Goal: Ask a question: Seek information or help from site administrators or community

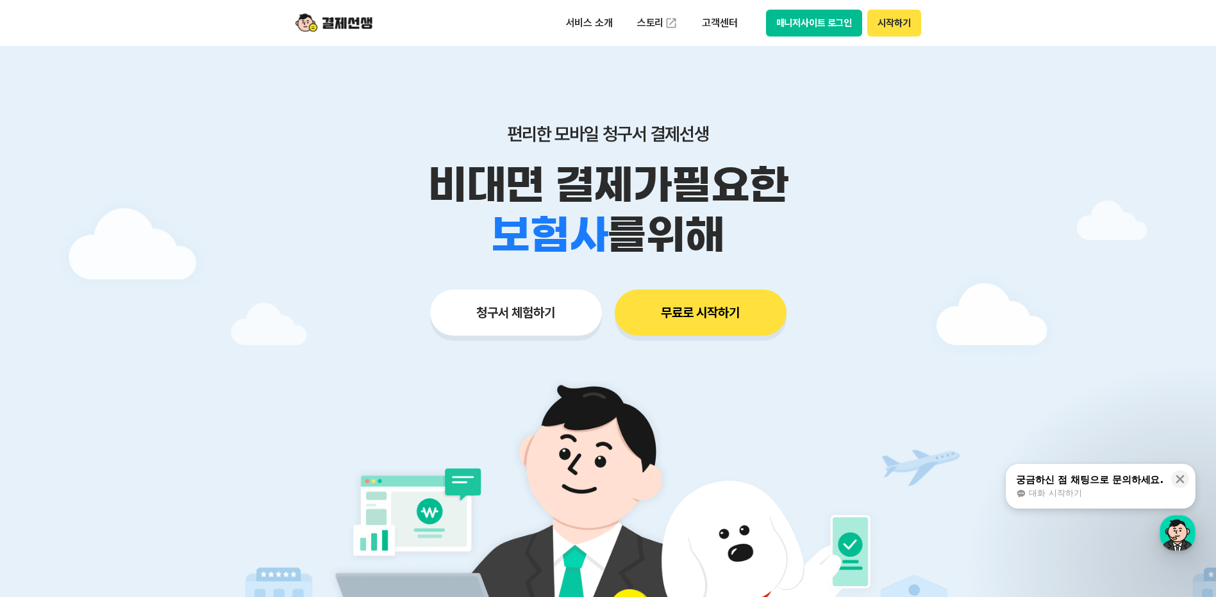
click at [1100, 494] on div "대화 시작하기" at bounding box center [1089, 494] width 147 height 12
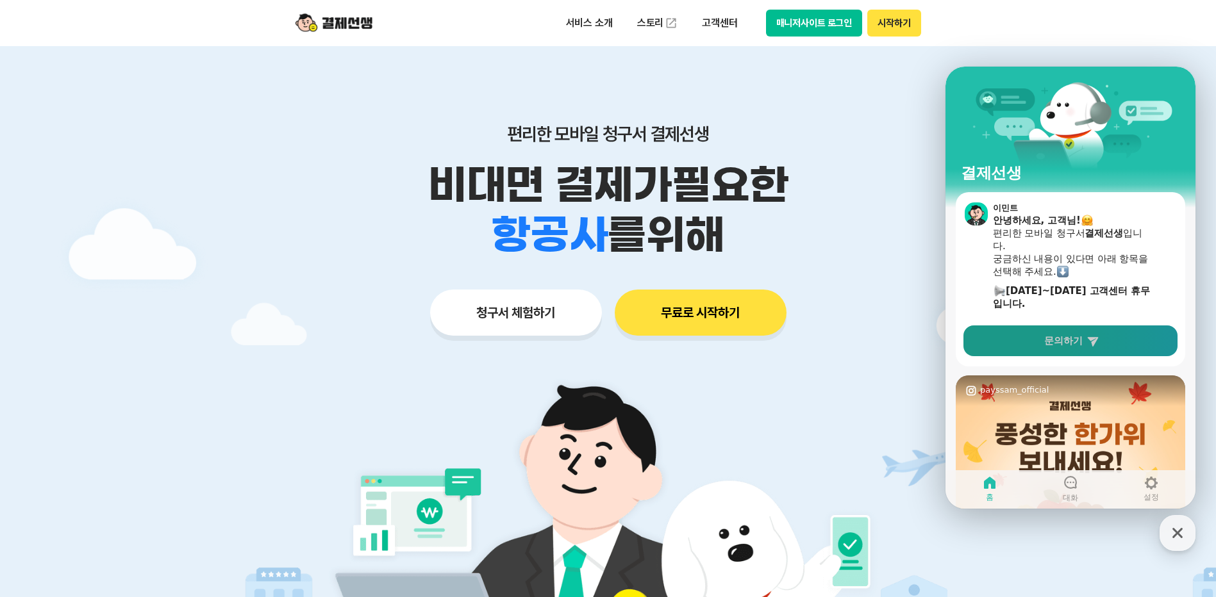
click at [1076, 340] on span "문의하기" at bounding box center [1063, 341] width 38 height 13
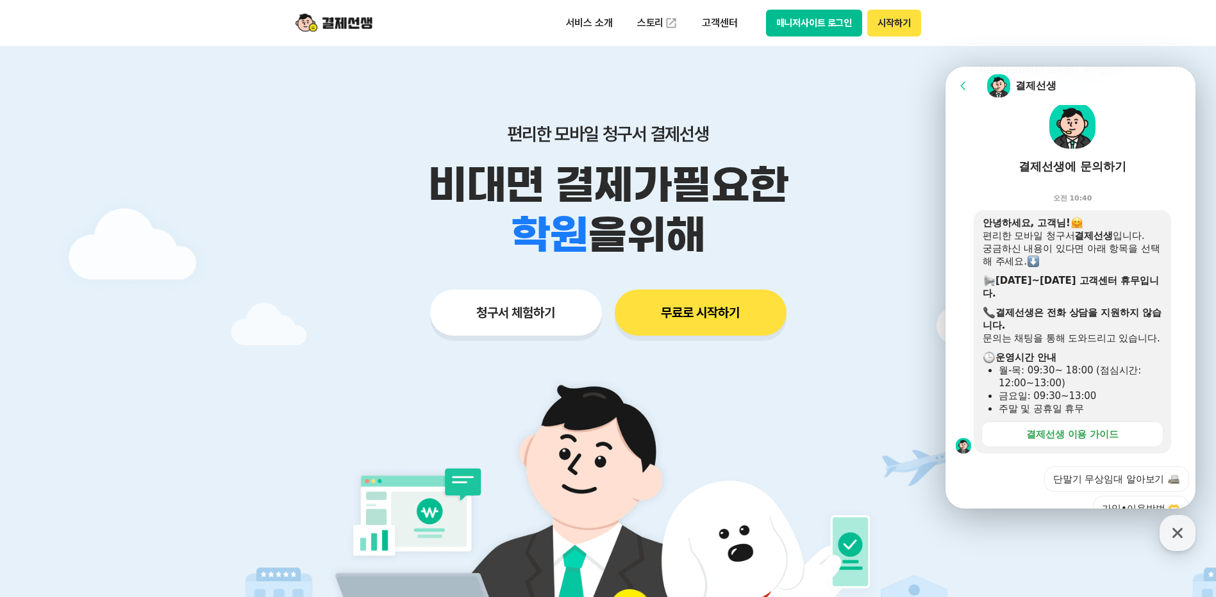
scroll to position [128, 0]
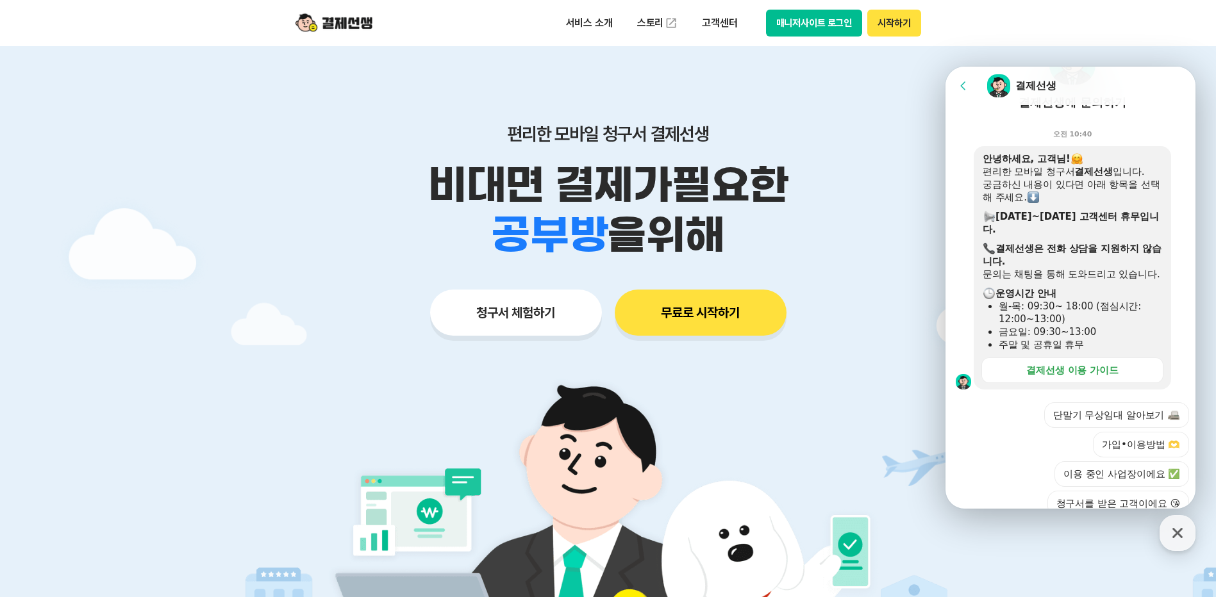
click at [1075, 78] on div "Chat Room 결제선생" at bounding box center [1086, 86] width 201 height 26
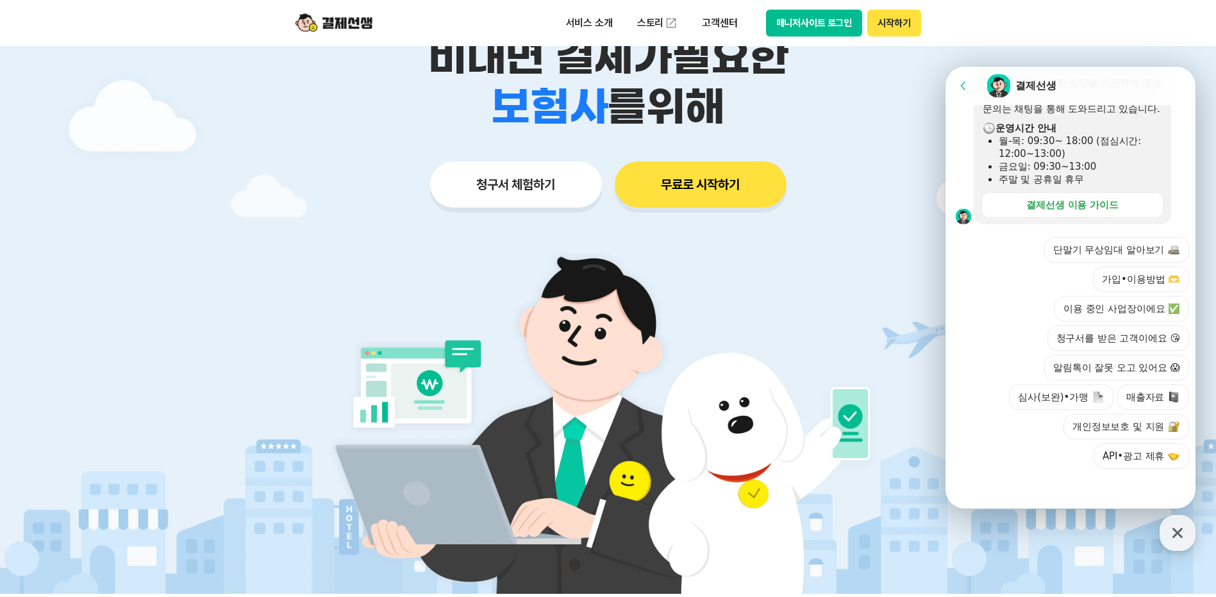
click at [997, 495] on div at bounding box center [1072, 486] width 254 height 35
click at [1127, 313] on button "이용 중인 사업장이에요 ✅" at bounding box center [1121, 309] width 135 height 26
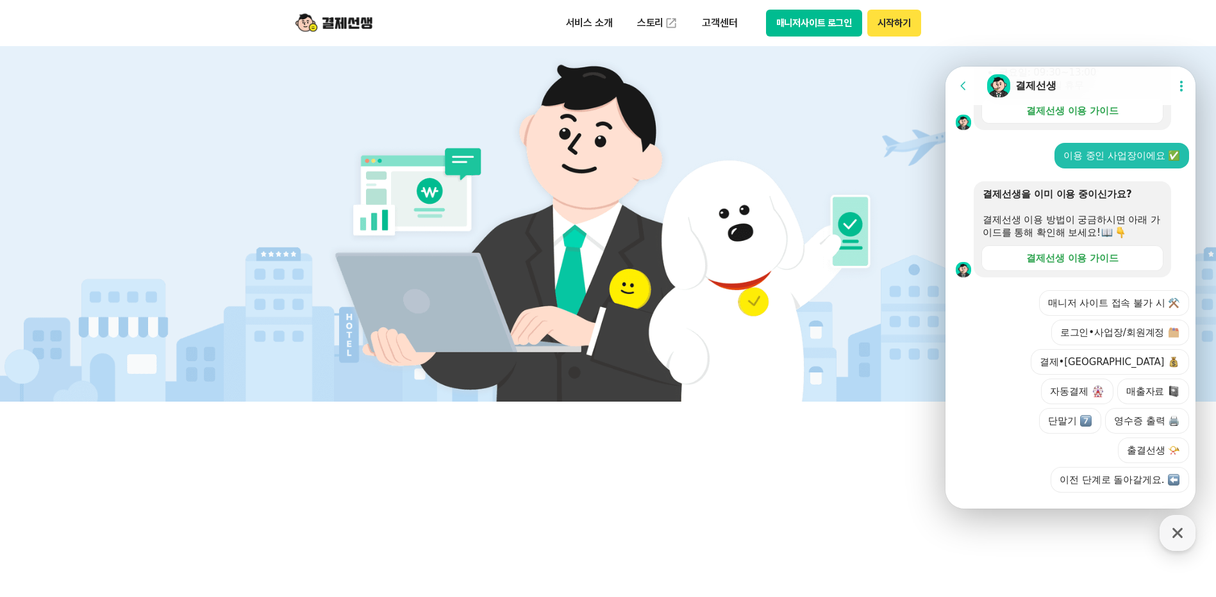
scroll to position [395, 0]
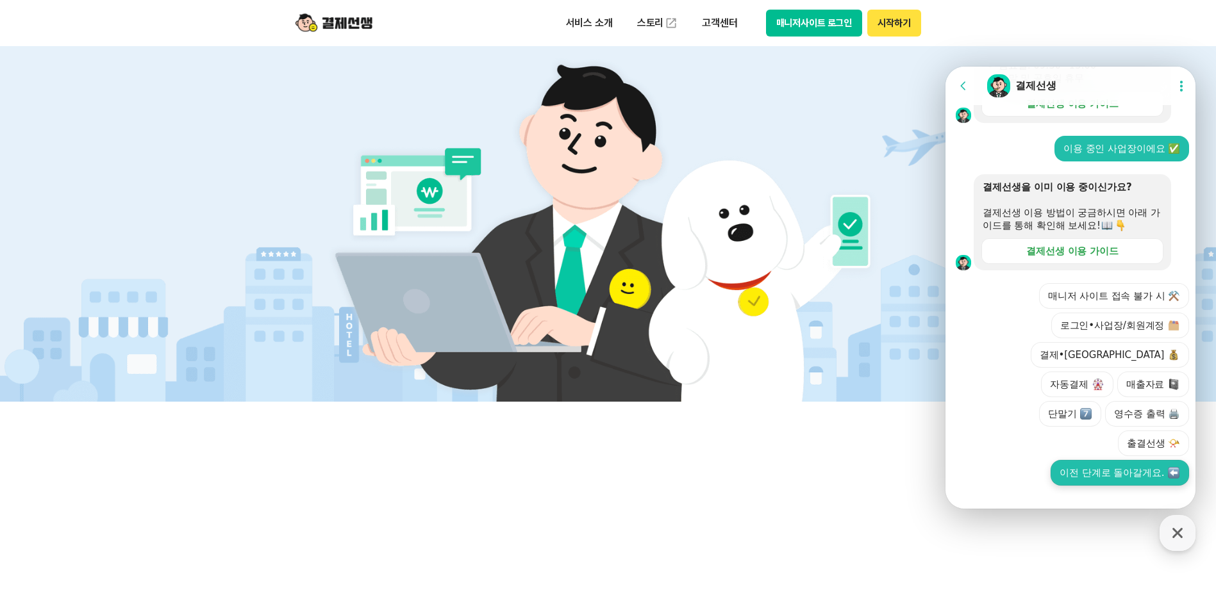
click at [1086, 460] on button "이전 단계로 돌아갈게요." at bounding box center [1119, 473] width 138 height 26
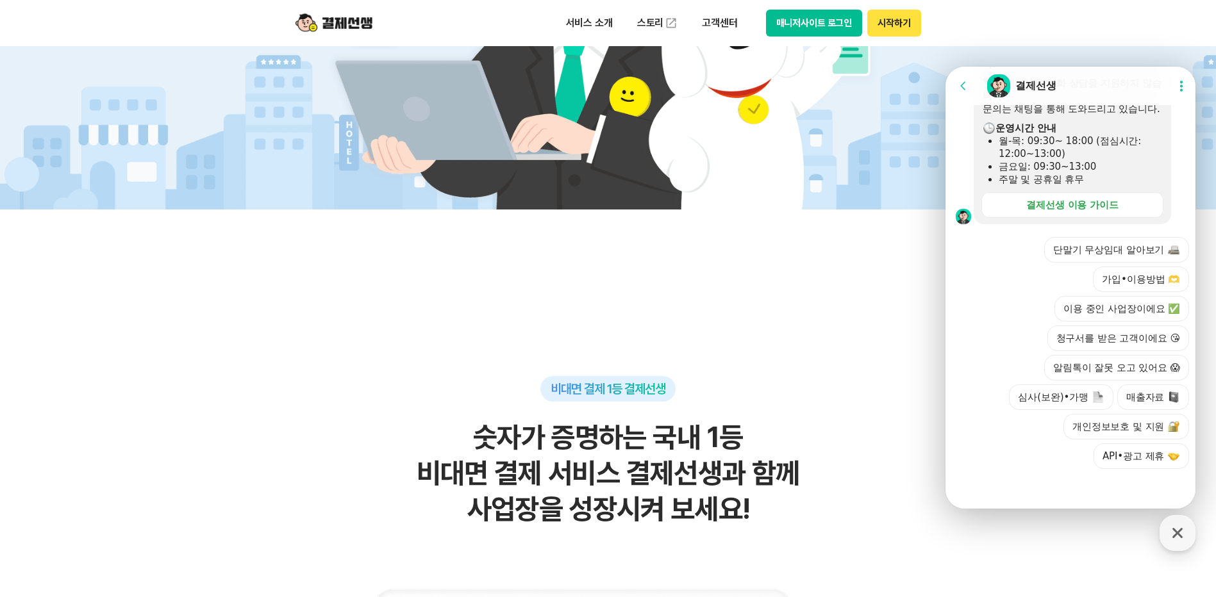
scroll to position [761, 0]
click at [1128, 283] on button "가입•이용방법 🫶" at bounding box center [1141, 280] width 96 height 26
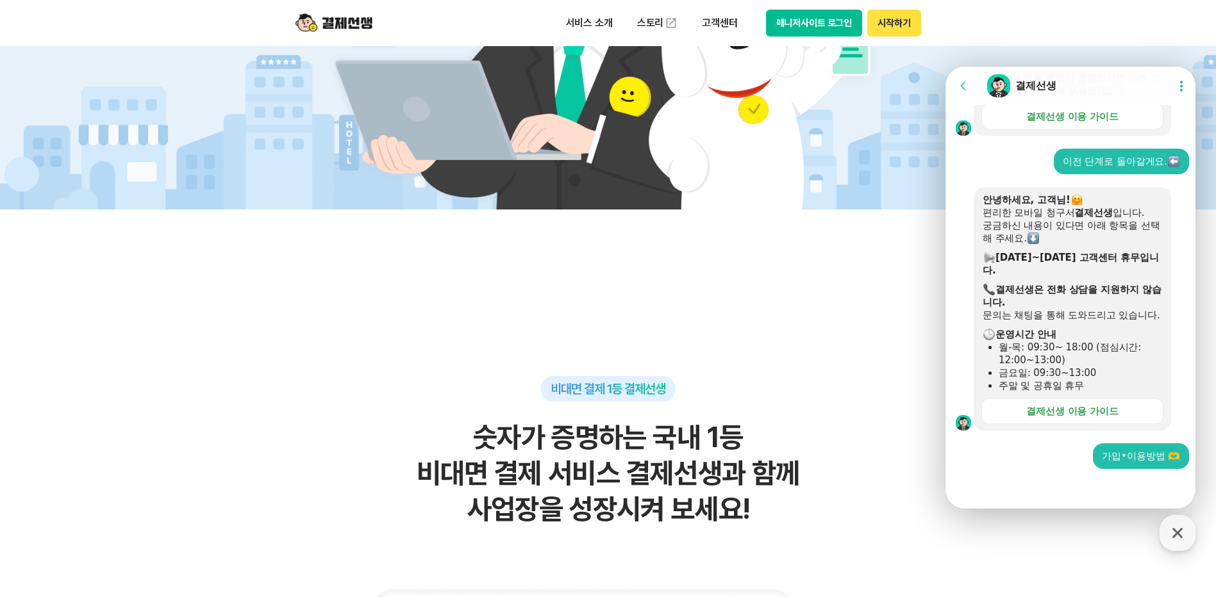
scroll to position [555, 0]
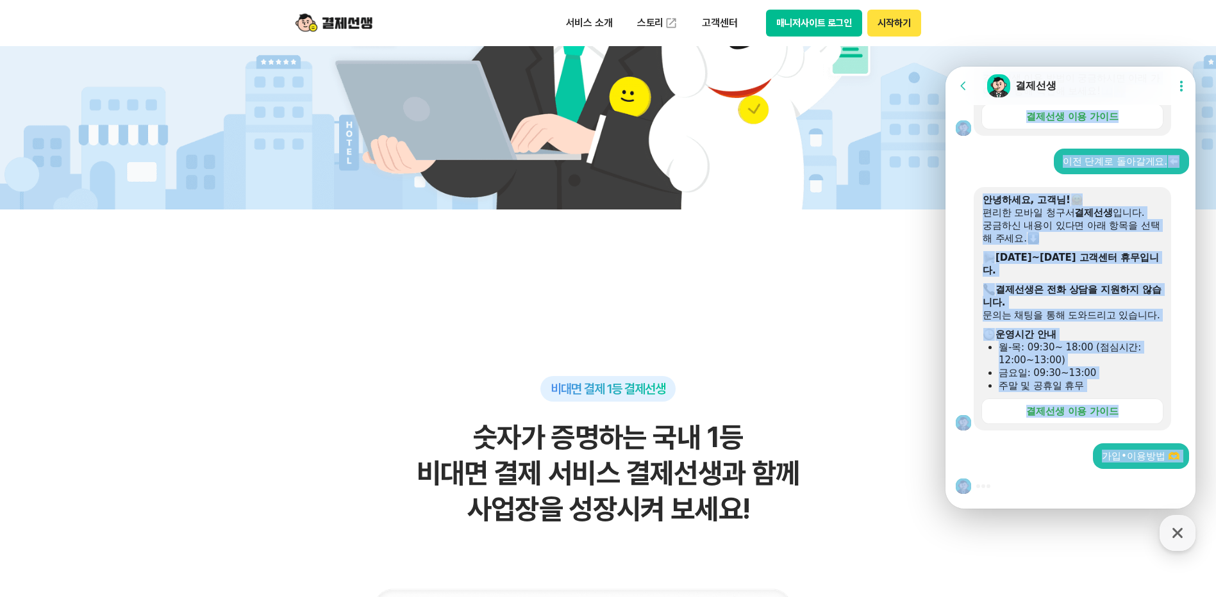
drag, startPoint x: 1094, startPoint y: 80, endPoint x: 1037, endPoint y: 513, distance: 436.4
click at [1037, 67] on html "Go to previous page Chat Room 결제선생 Show userchat action dialog Message List 📢 고…" at bounding box center [1070, 67] width 250 height 0
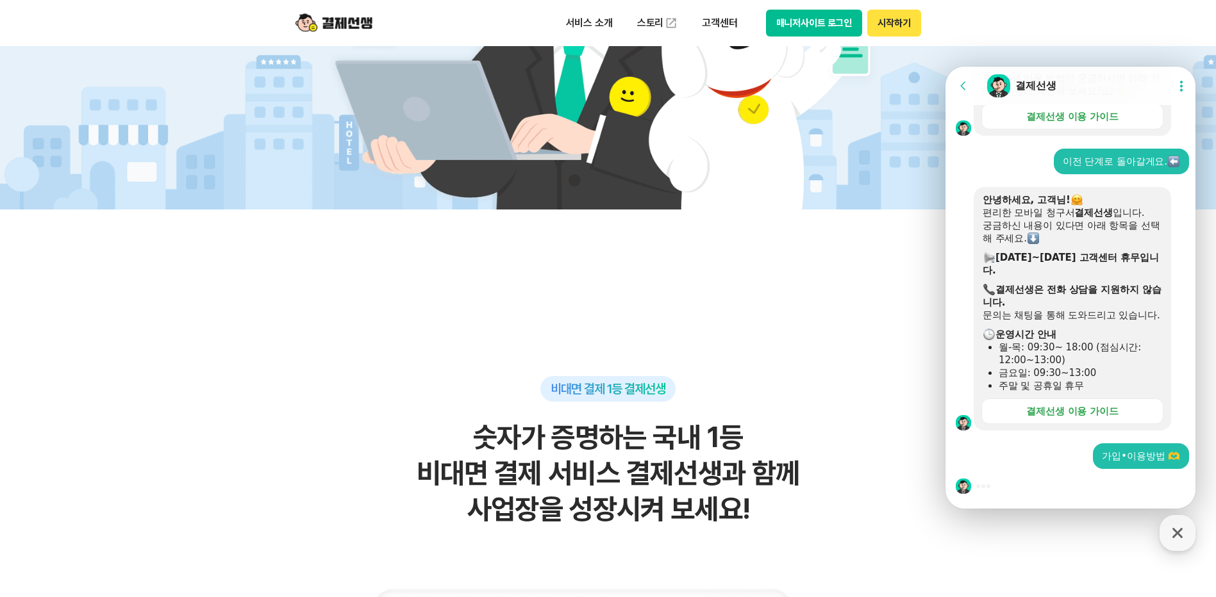
drag, startPoint x: 1037, startPoint y: 513, endPoint x: 997, endPoint y: 483, distance: 49.9
click at [997, 483] on div at bounding box center [1072, 486] width 254 height 35
drag, startPoint x: 983, startPoint y: 483, endPoint x: 993, endPoint y: 482, distance: 10.9
click at [983, 483] on div at bounding box center [1072, 486] width 254 height 35
click at [1031, 486] on div at bounding box center [1072, 486] width 254 height 35
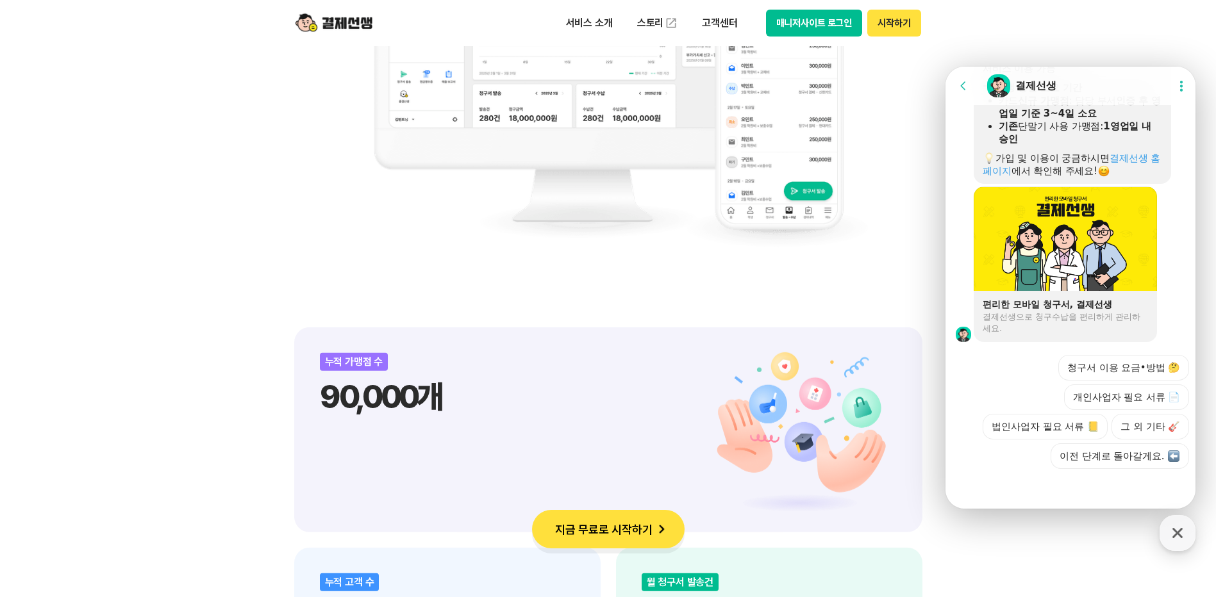
scroll to position [1346, 0]
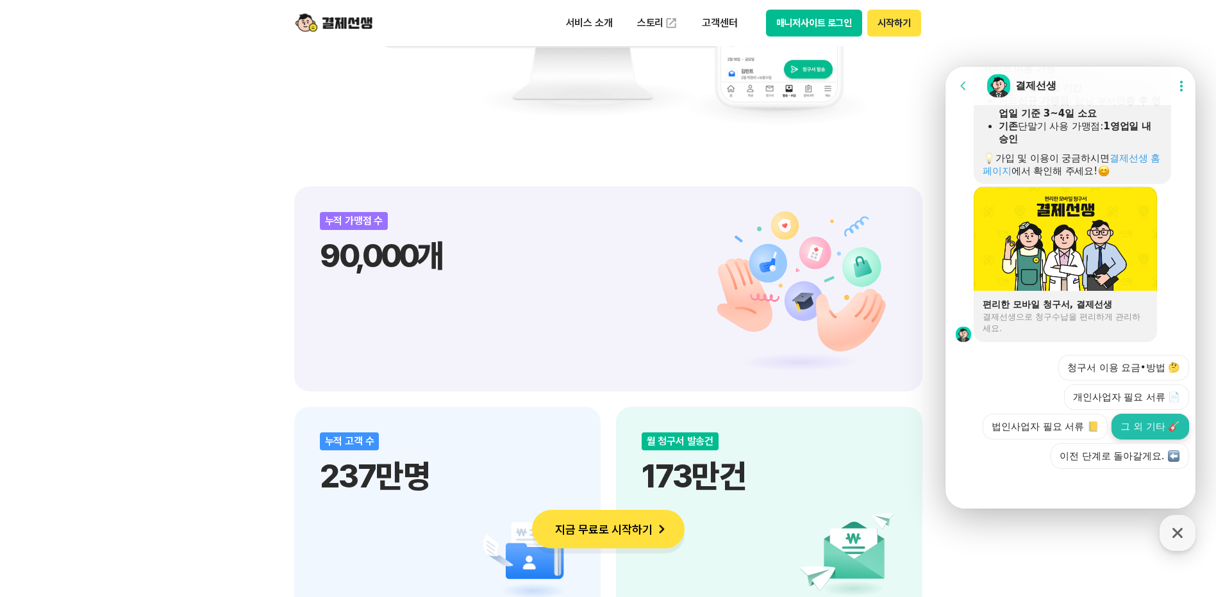
click at [1140, 424] on button "그 외 기타 🎸" at bounding box center [1150, 427] width 78 height 26
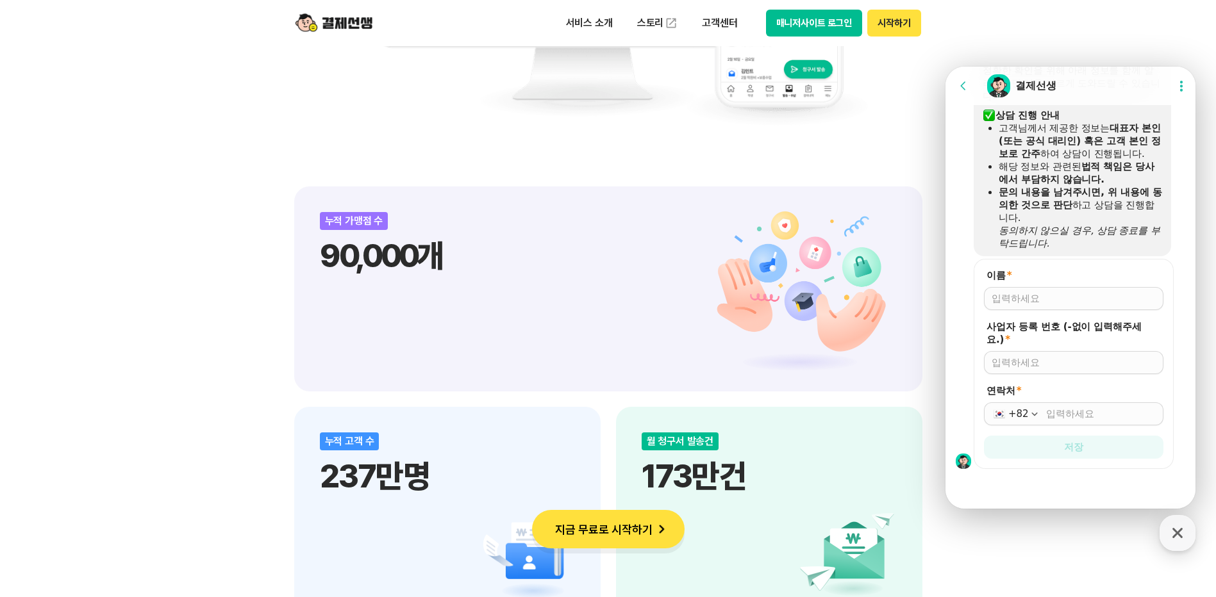
scroll to position [1593, 0]
click at [1015, 286] on div "이름 *" at bounding box center [1073, 289] width 179 height 41
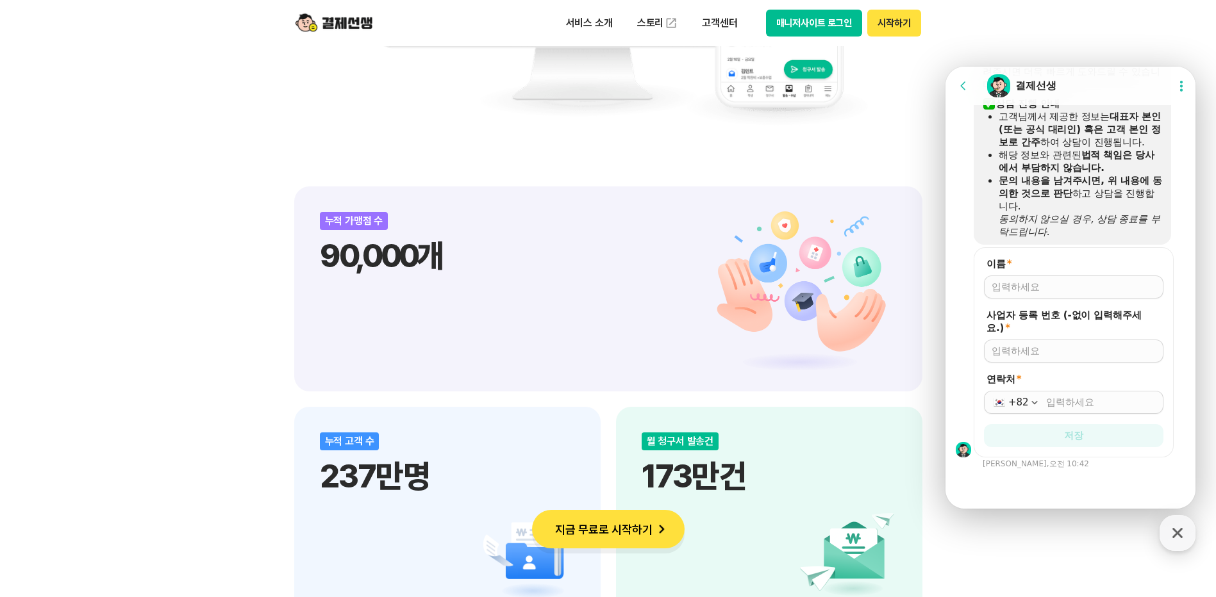
click at [1004, 297] on div at bounding box center [1073, 287] width 179 height 23
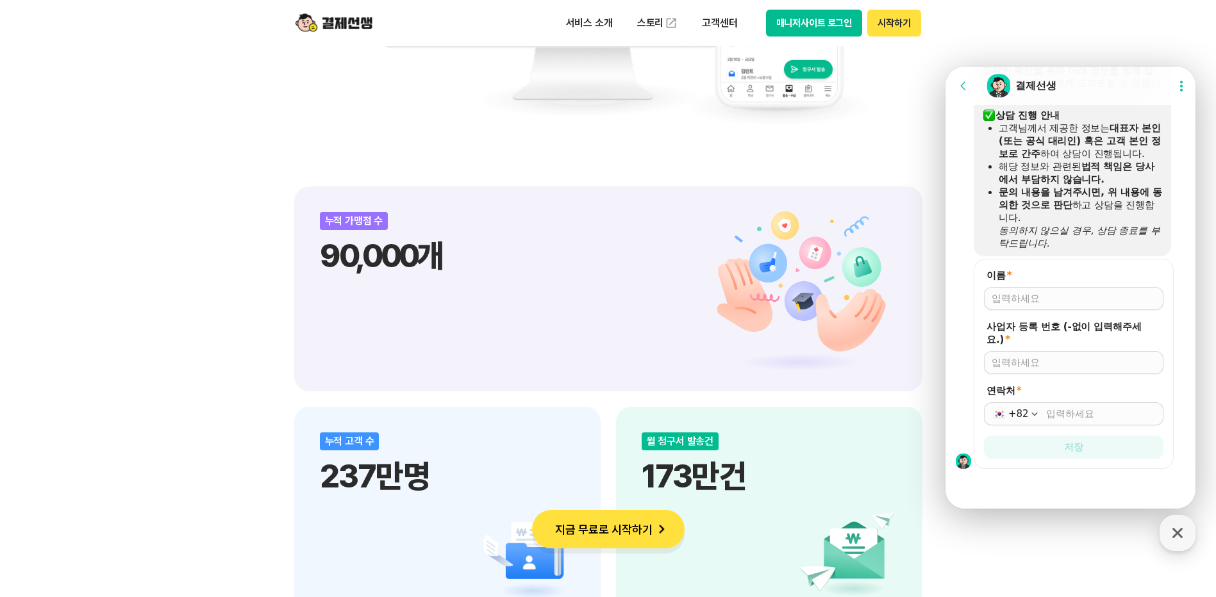
click at [1016, 290] on div at bounding box center [1073, 298] width 179 height 23
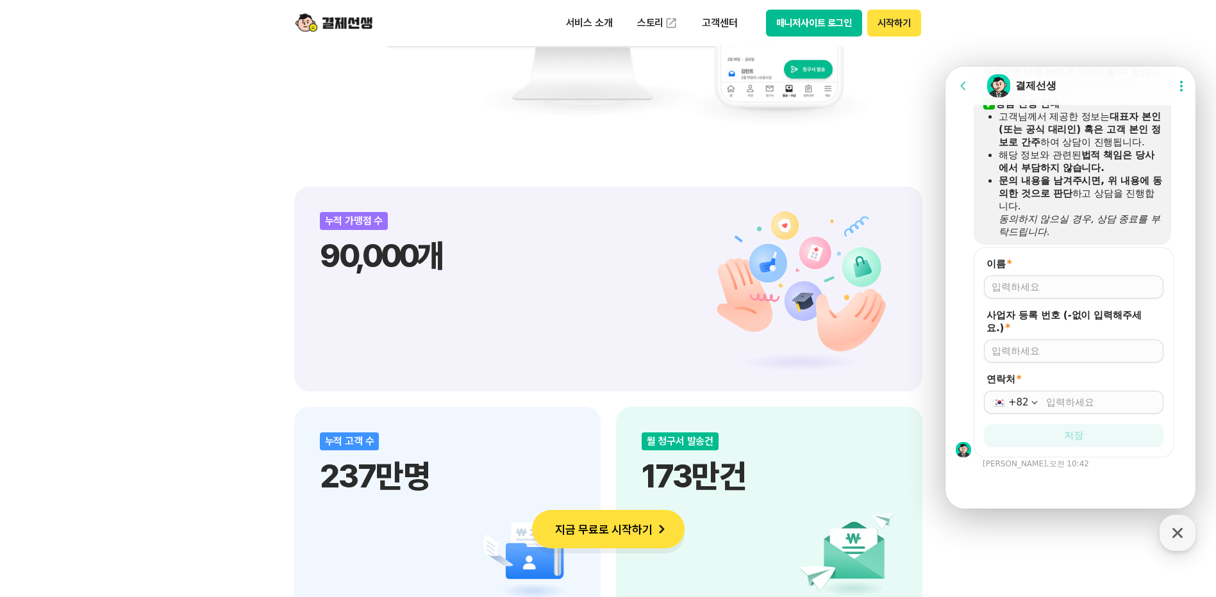
drag, startPoint x: 1006, startPoint y: 295, endPoint x: 991, endPoint y: 303, distance: 16.3
click at [1006, 295] on div at bounding box center [1073, 287] width 179 height 23
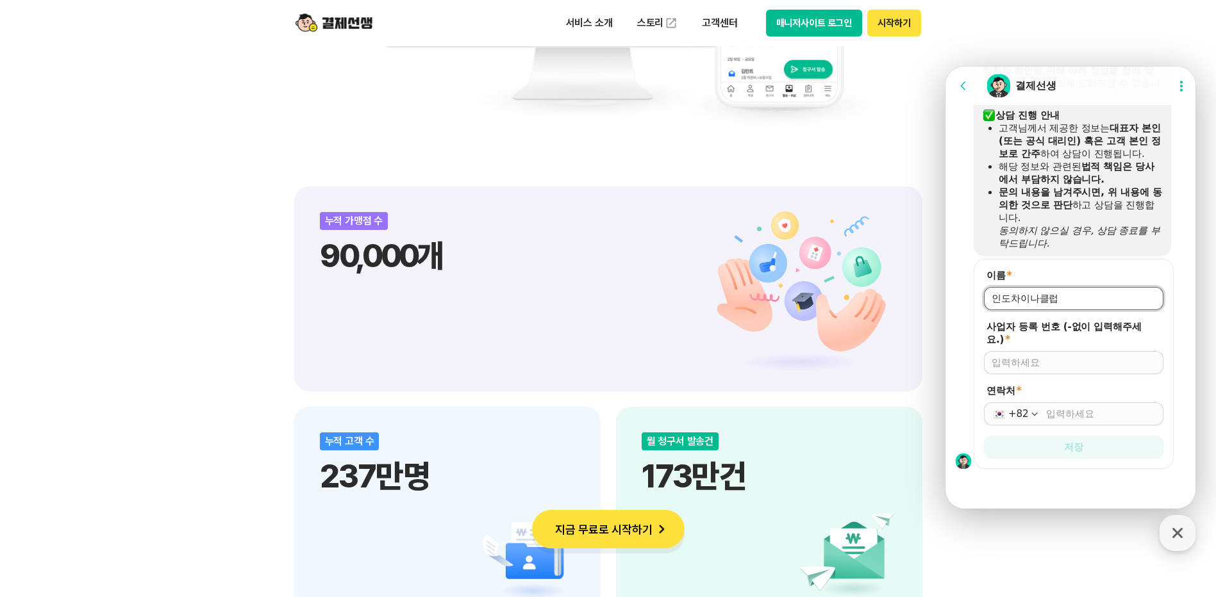
type input "인도차이나클럽"
click at [1042, 352] on div at bounding box center [1073, 362] width 179 height 23
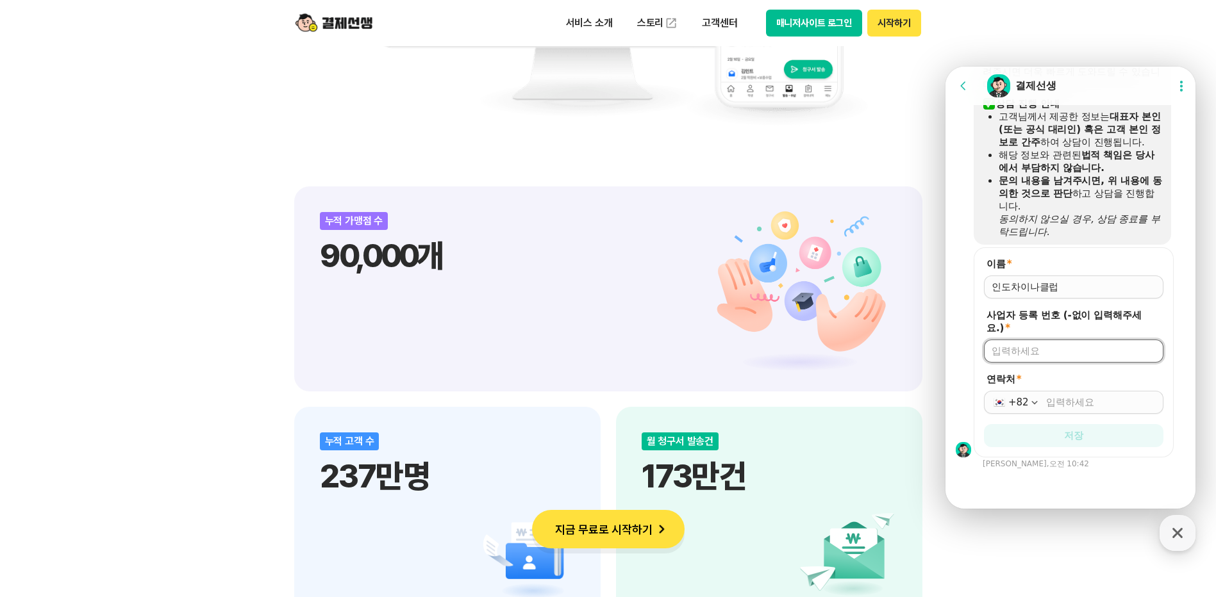
click at [1031, 362] on div at bounding box center [1073, 351] width 179 height 23
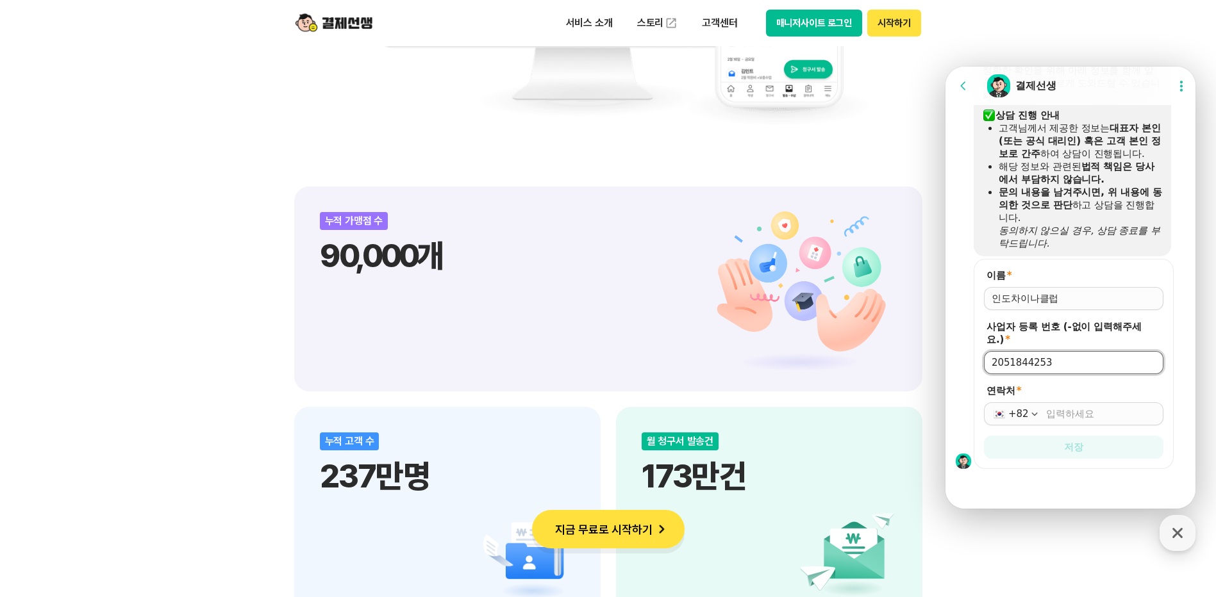
type input "2051844253"
click at [1052, 415] on input "연락처 *" at bounding box center [1101, 414] width 110 height 13
type input "[PHONE_NUMBER]"
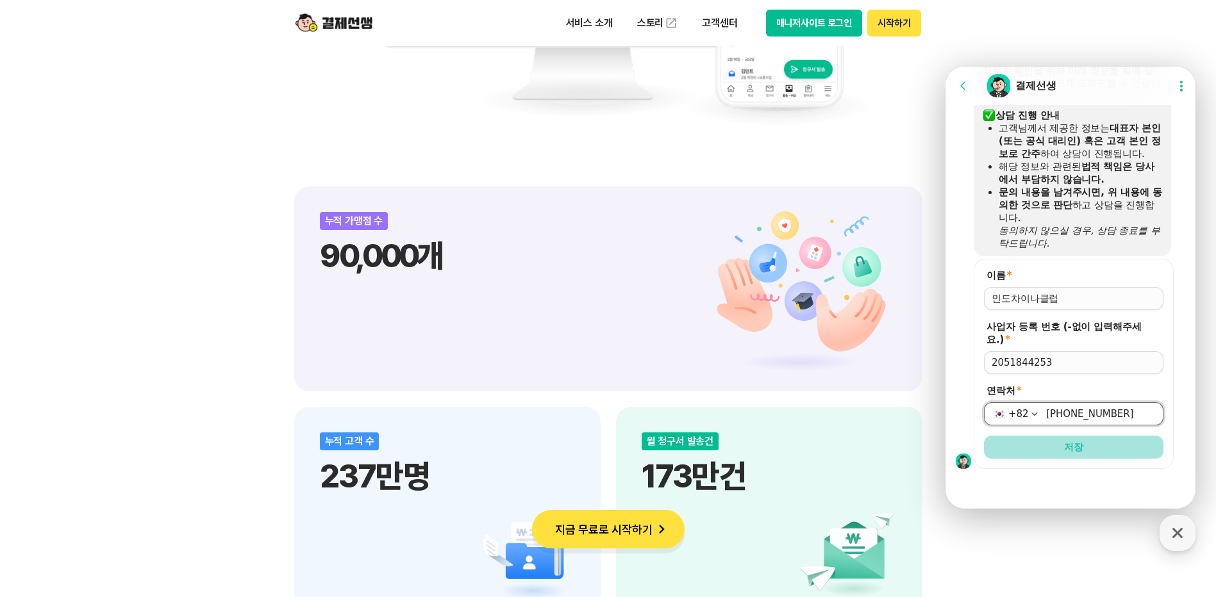
click at [1034, 442] on button "저장" at bounding box center [1073, 447] width 179 height 23
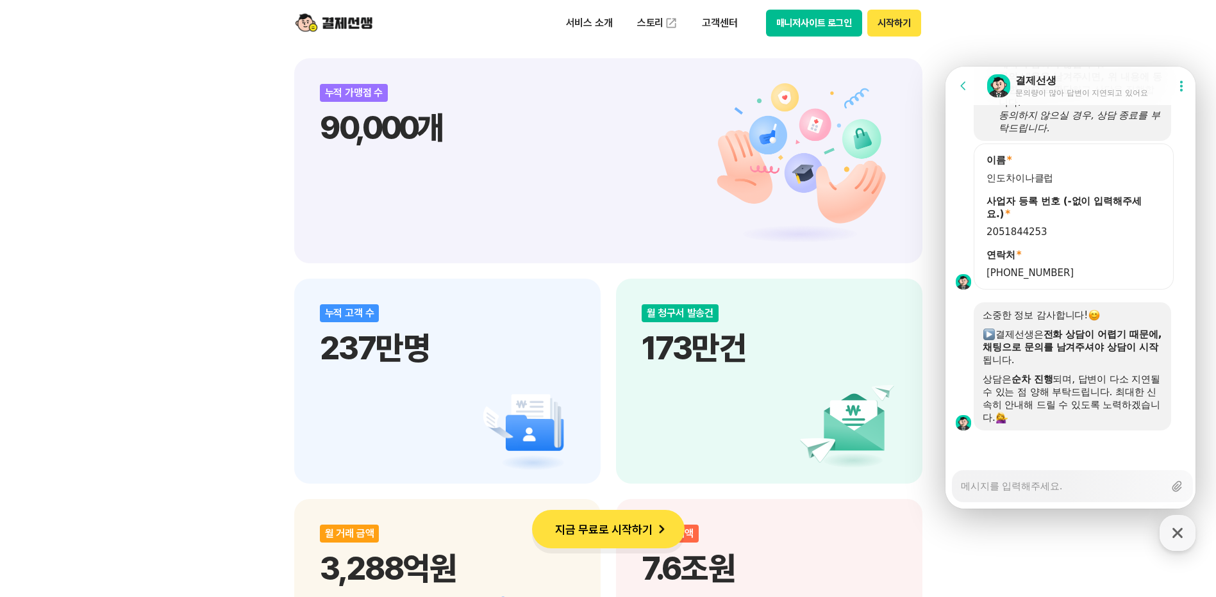
scroll to position [1708, 0]
click at [1042, 492] on textarea "Messenger Input Textarea" at bounding box center [1062, 482] width 203 height 22
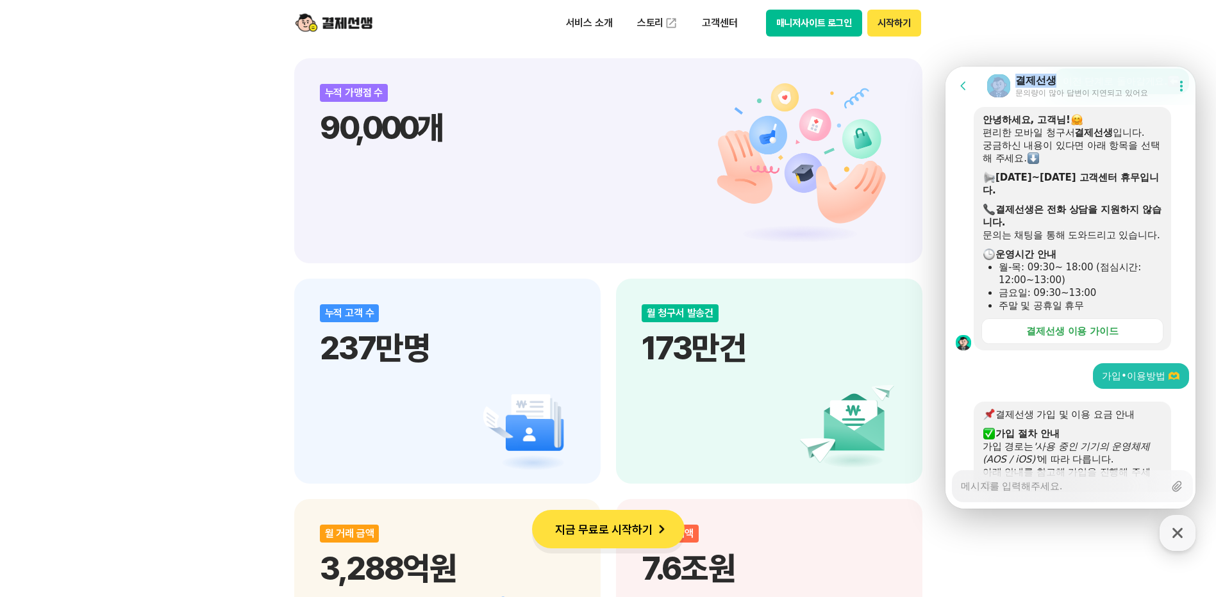
drag, startPoint x: 1072, startPoint y: 78, endPoint x: 1032, endPoint y: 47, distance: 50.3
click at [1032, 67] on html "Go to previous page Chat Room 결제선생 문의량이 많아 답변이 지연되고 있어요 Show userchat action di…" at bounding box center [1070, 67] width 250 height 0
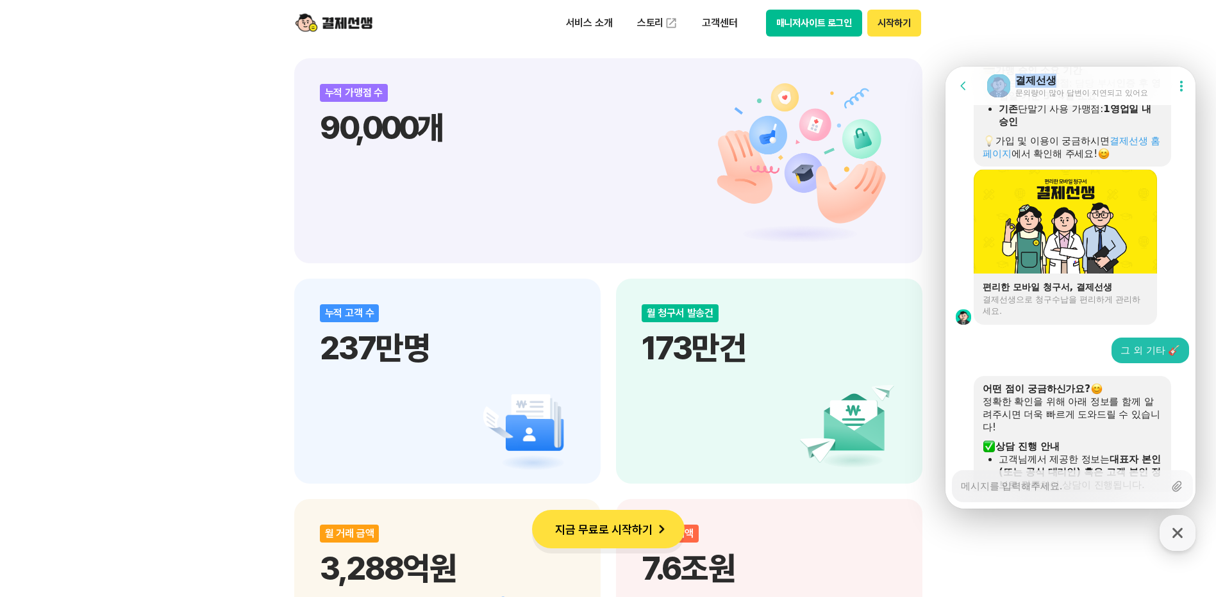
scroll to position [1286, 0]
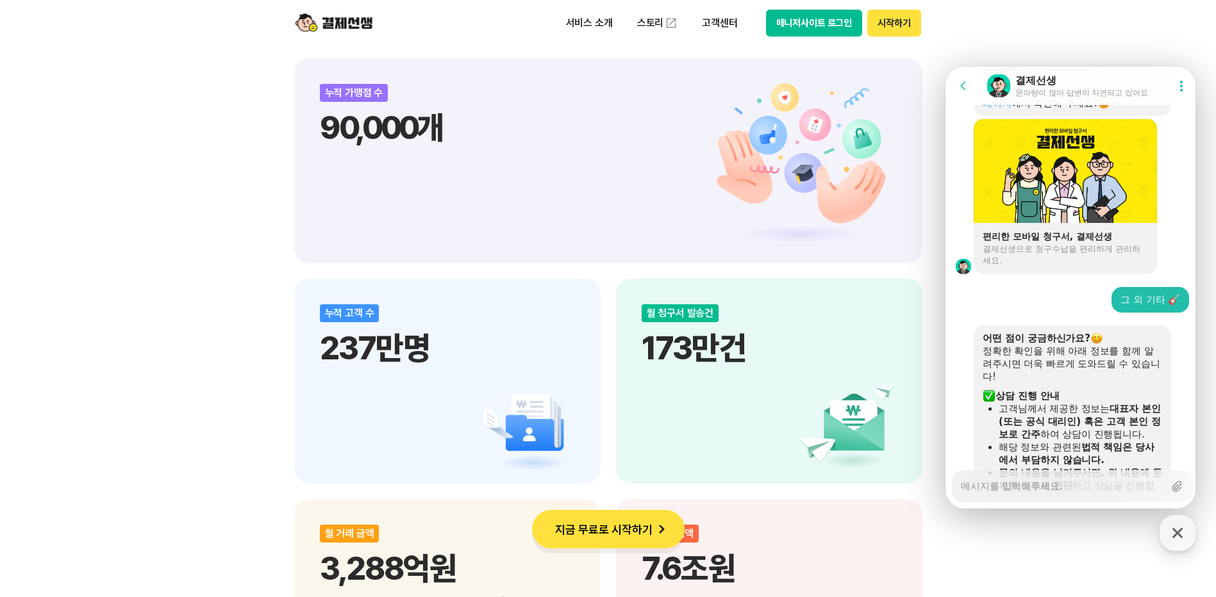
click at [1082, 494] on div "Messenger Input Textarea" at bounding box center [1062, 486] width 203 height 31
click at [1031, 488] on textarea "Messenger Input Textarea" at bounding box center [1062, 482] width 203 height 22
type textarea "x"
type textarea "어"
type textarea "x"
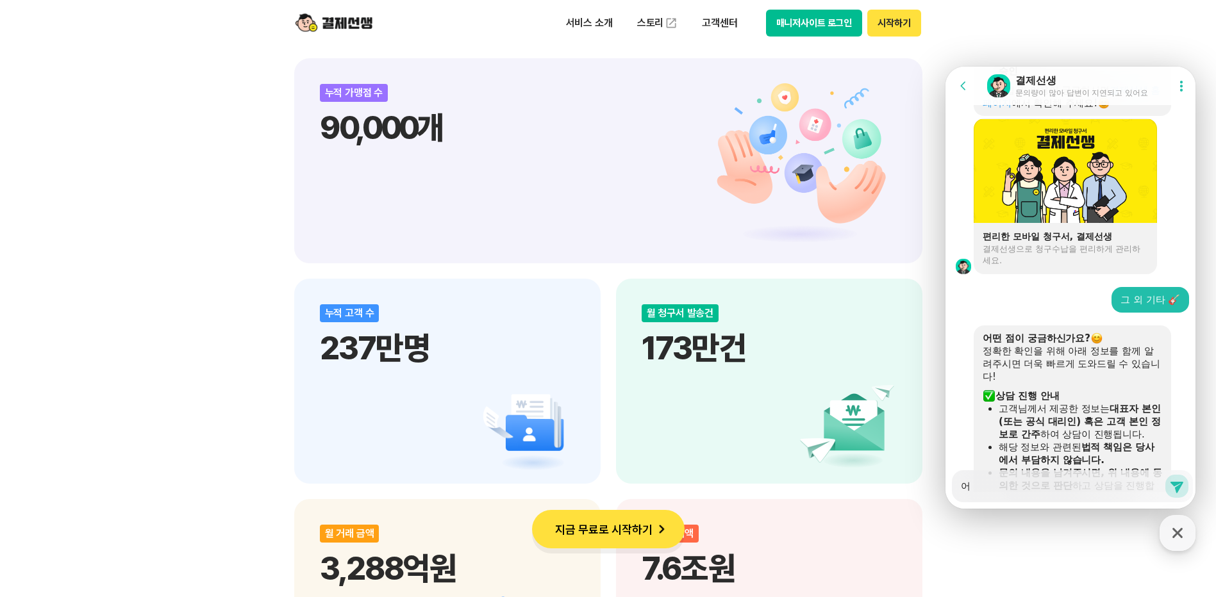
type textarea "어ㅏ"
type textarea "x"
type textarea "어ㅏㄴ"
type textarea "x"
type textarea "어ㅏ"
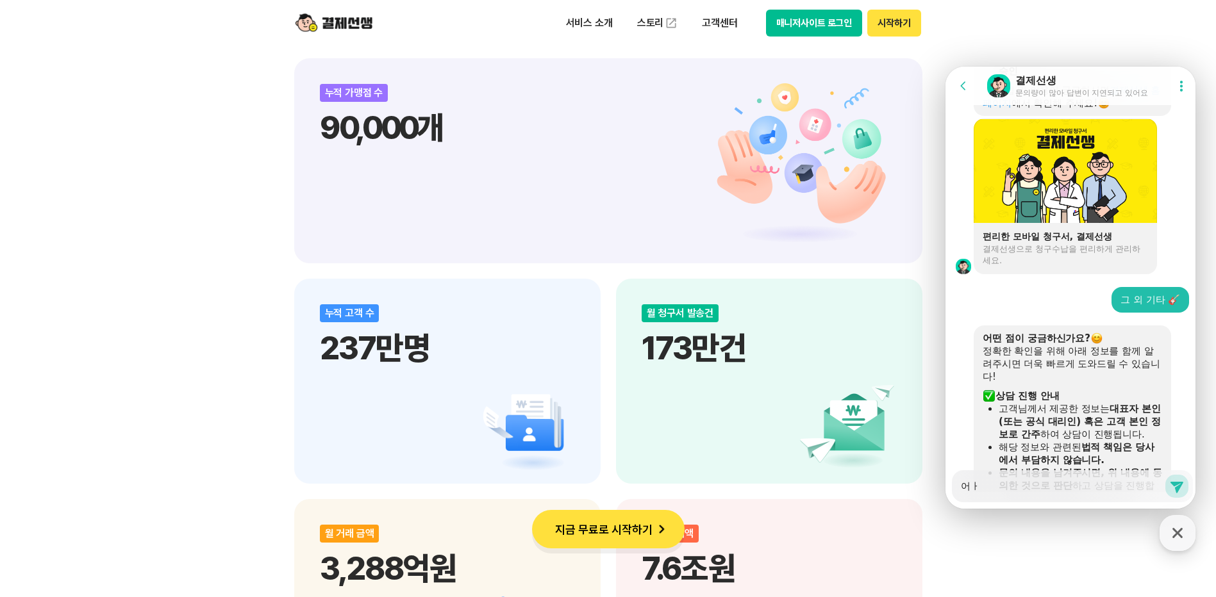
type textarea "x"
type textarea "어"
type textarea "x"
type textarea "ㅇ"
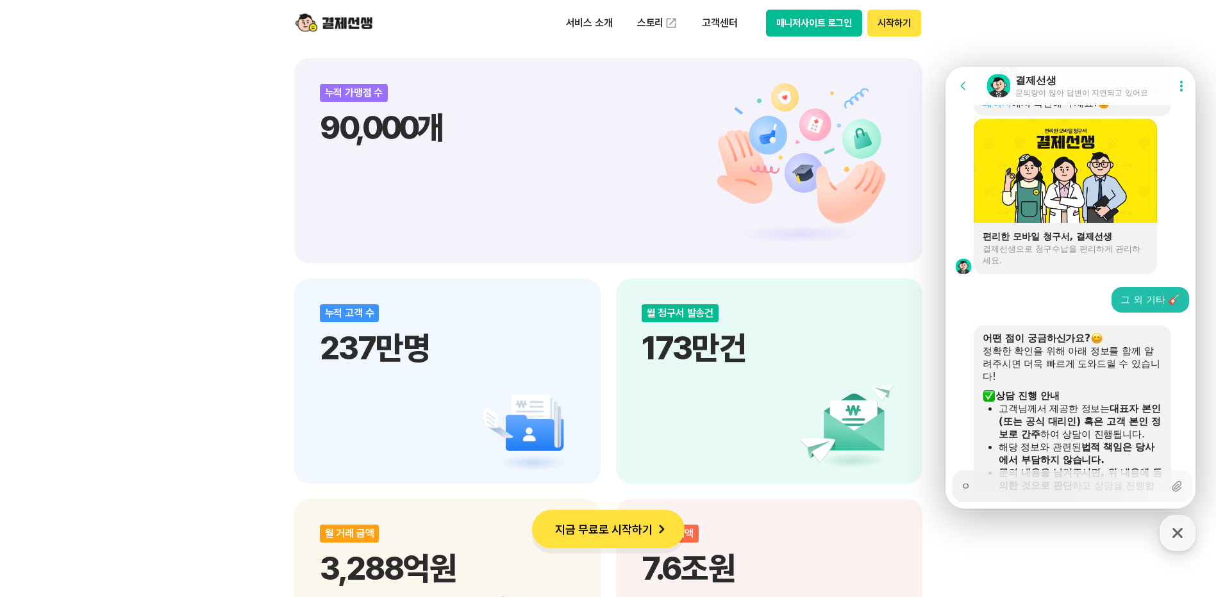
type textarea "x"
type textarea "아"
type textarea "x"
type textarea "안"
type textarea "x"
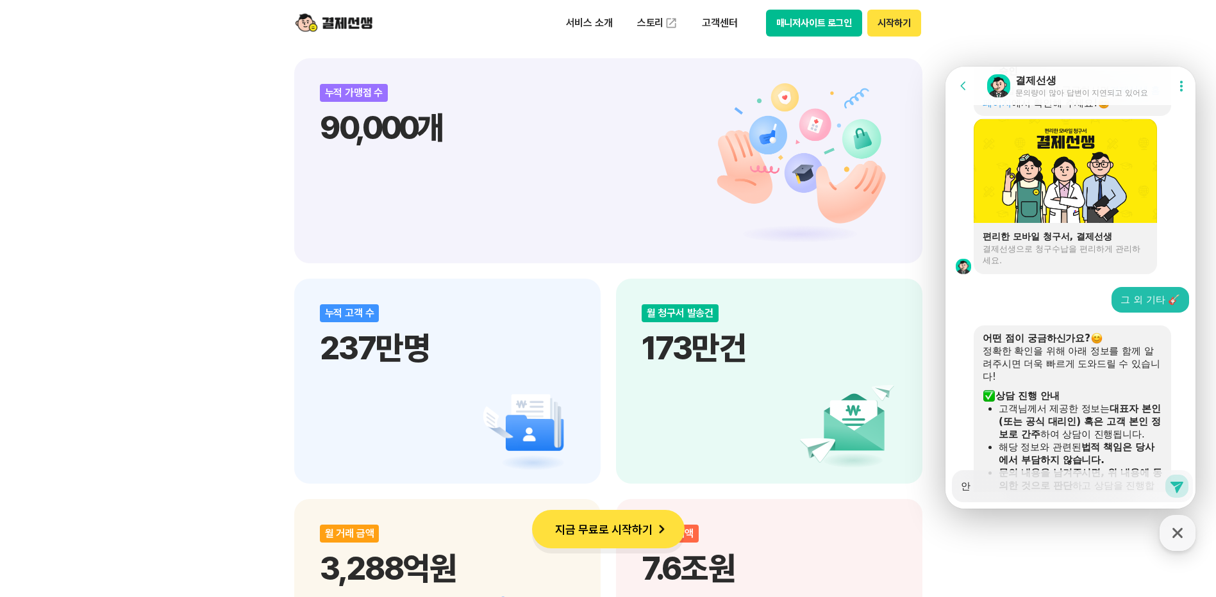
type textarea "안ㄴ"
type textarea "x"
type textarea "안녀"
type textarea "x"
type textarea "안녕"
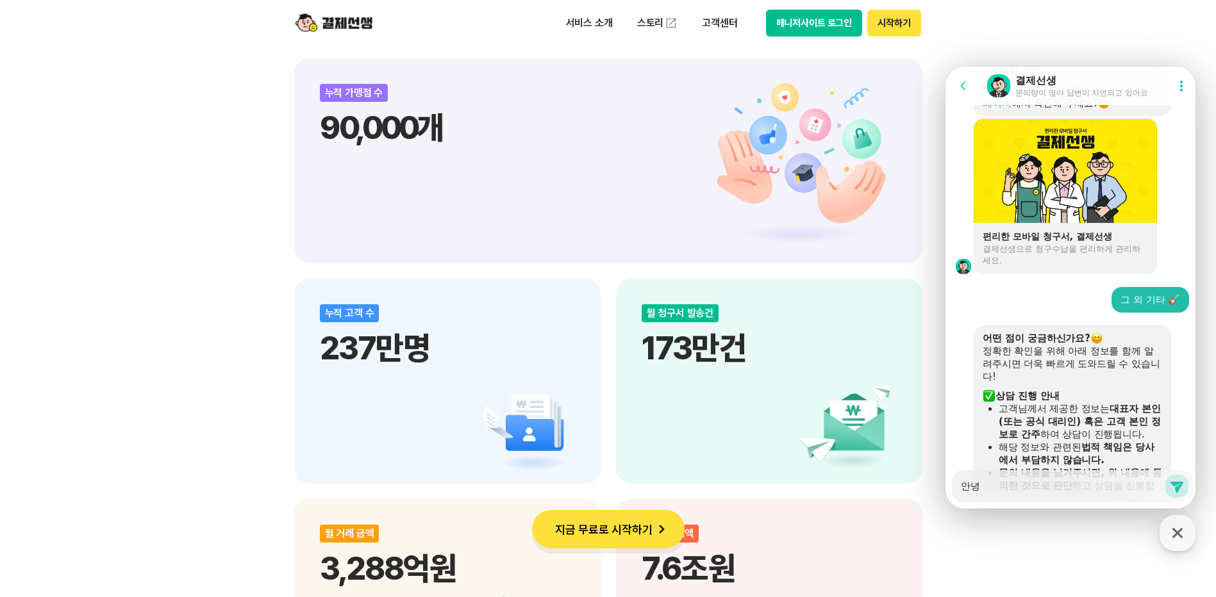
type textarea "x"
type textarea "안녕ㅎ"
type textarea "x"
type textarea "안녕핫"
type textarea "x"
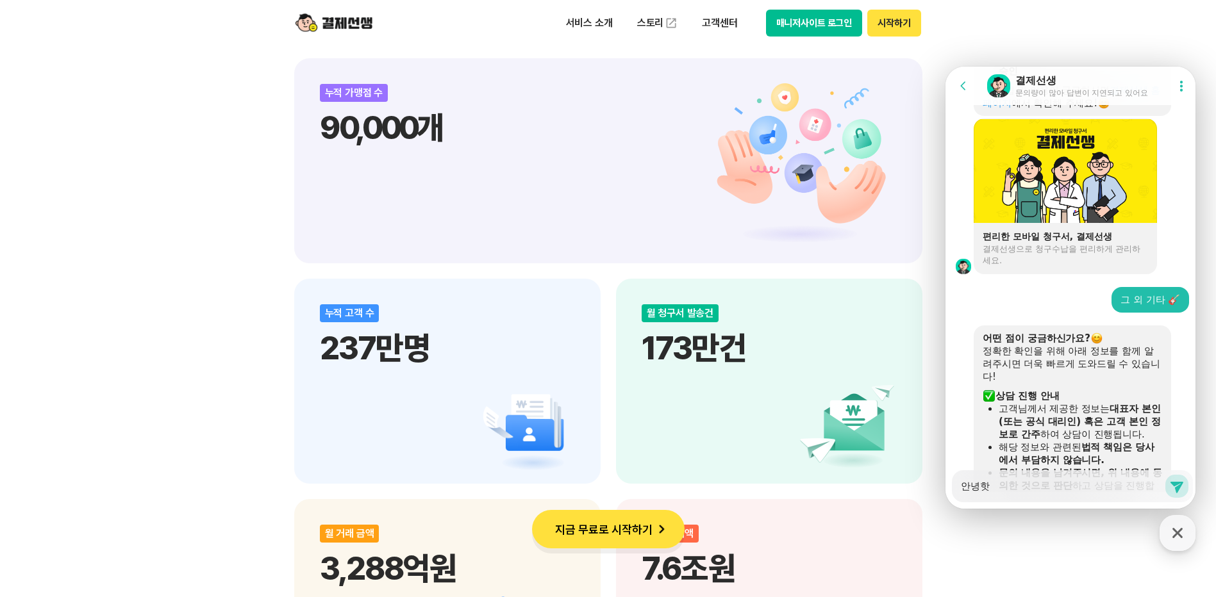
type textarea "안녕하세"
type textarea "x"
type textarea "안녕하셍"
type textarea "x"
type textarea "안녕하세요"
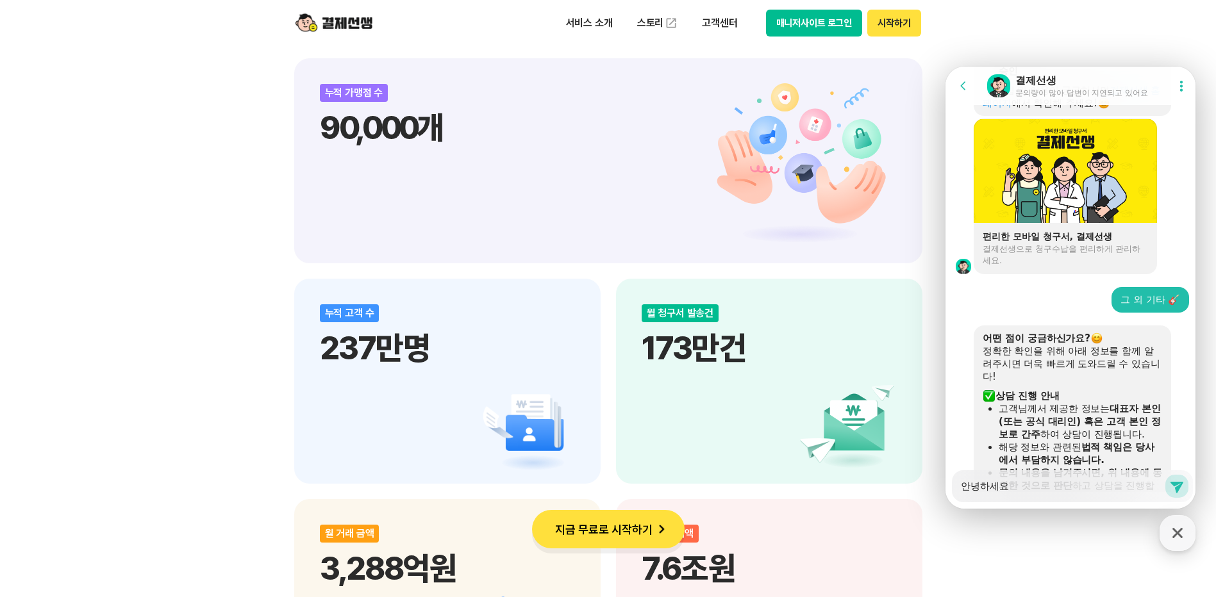
type textarea "x"
type textarea "안녕하세요"
type textarea "x"
type textarea "안녕하세요 ㅌ"
type textarea "x"
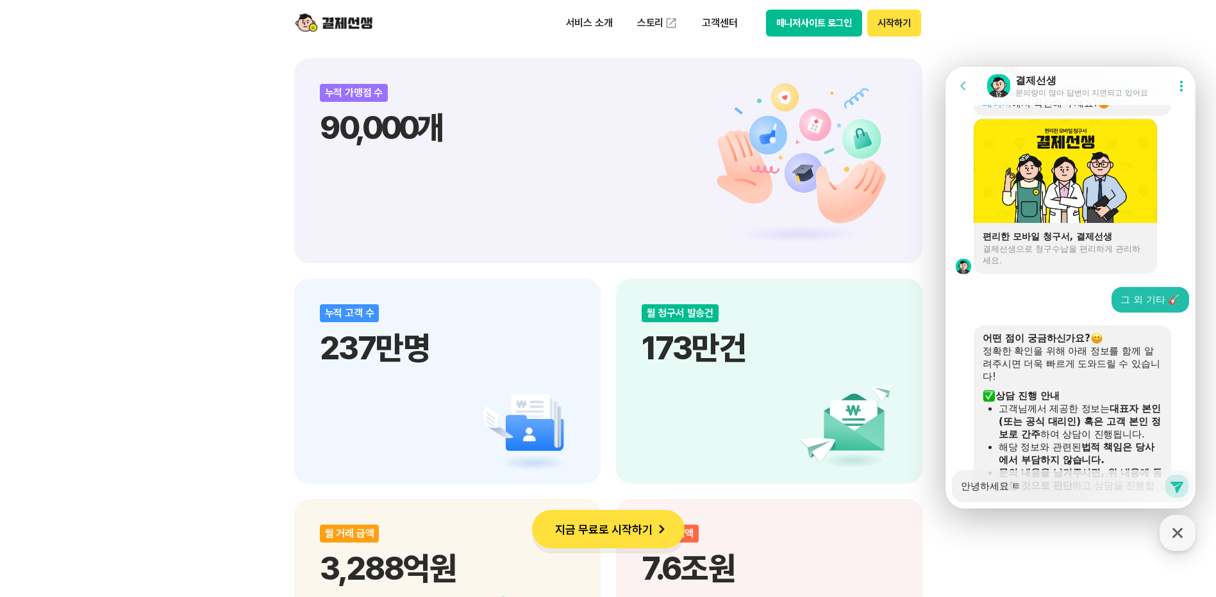
type textarea "안녕하세요 토"
type textarea "x"
type textarea "안녕하세요 토요"
type textarea "x"
type textarea "안녕하세요 토용"
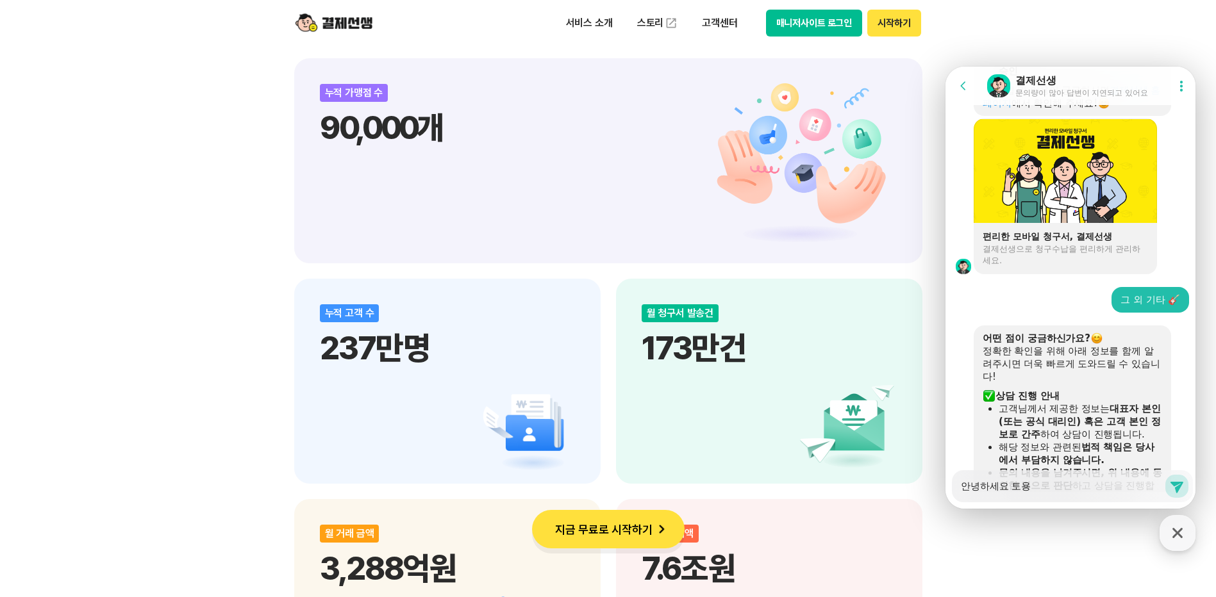
type textarea "x"
type textarea "안녕하세요 토요이"
type textarea "x"
type textarea "안녕하세요 [DATE]"
type textarea "x"
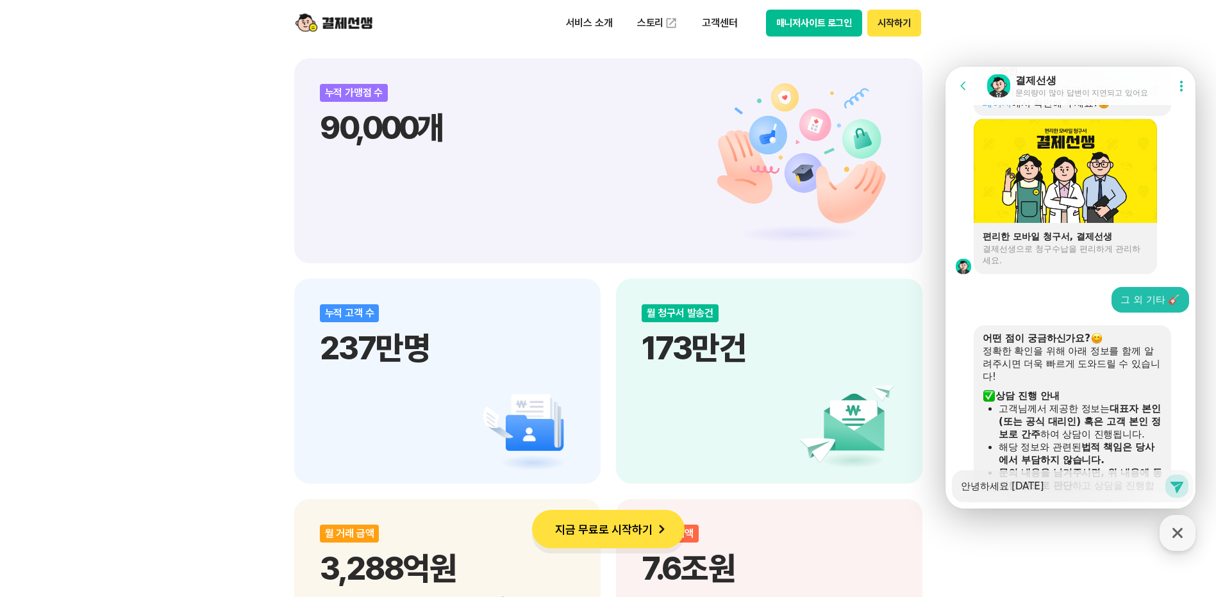
type textarea "안녕하세요 [DATE]ㄴ"
type textarea "x"
type textarea "안녕하세요 [DATE]나"
type textarea "x"
type textarea "안녕하세요 [DATE]날"
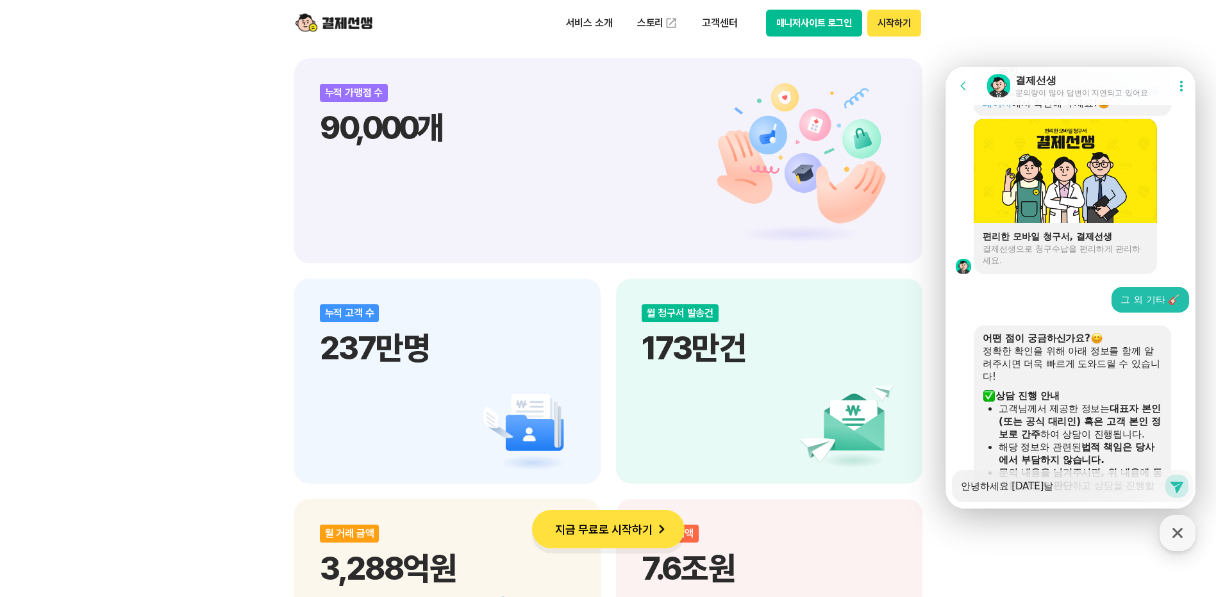
type textarea "x"
type textarea "안녕하세요 [DATE]날"
type textarea "x"
type textarea "안녕하세요 [DATE]날 가"
type textarea "x"
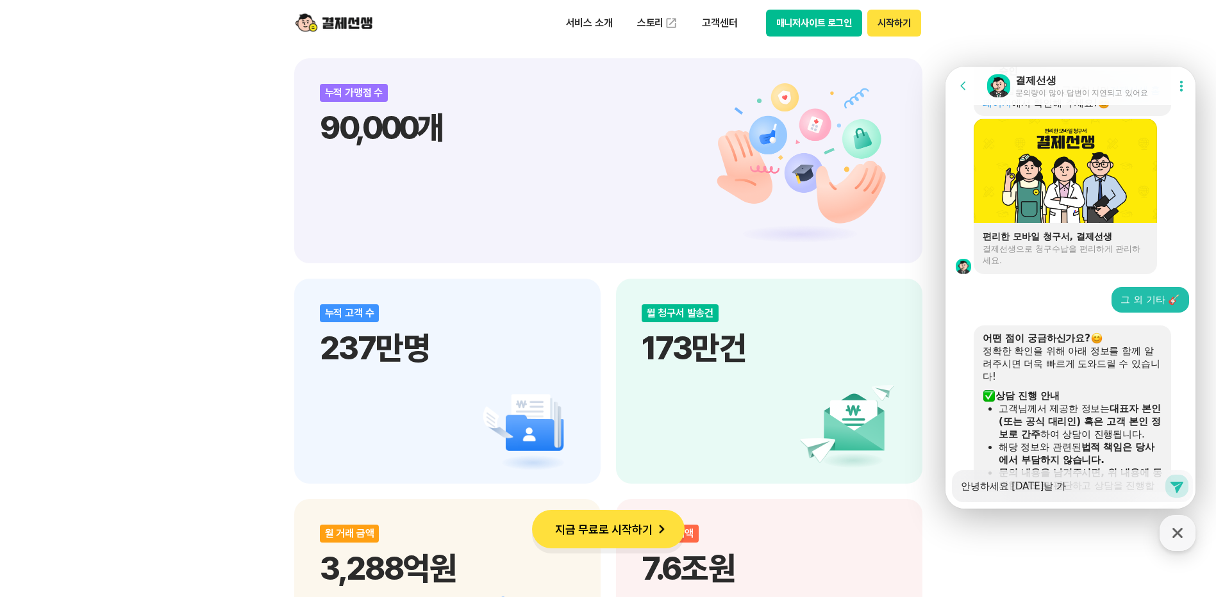
type textarea "안녕하세요 [DATE]날 강"
type textarea "x"
type textarea "안녕하세요 [DATE]날 가이"
type textarea "x"
type textarea "안녕하세요 [DATE]날 가입"
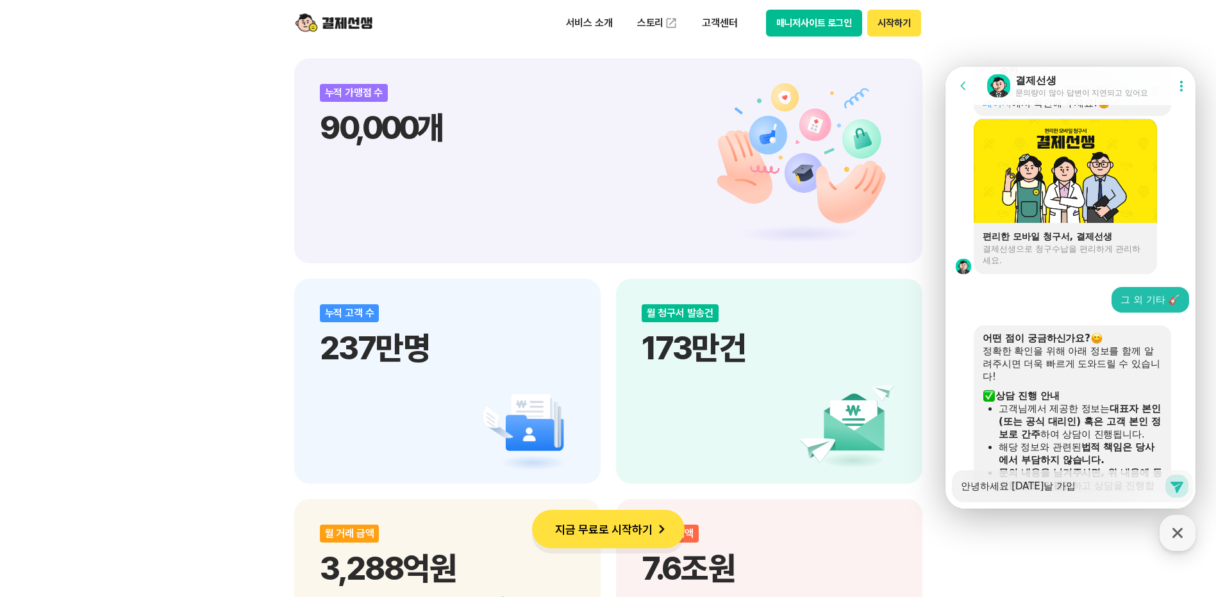
type textarea "x"
type textarea "안녕하세요 [DATE]날 가입ㅇ"
type textarea "x"
type textarea "안녕하세요 [DATE]날 가입으"
type textarea "x"
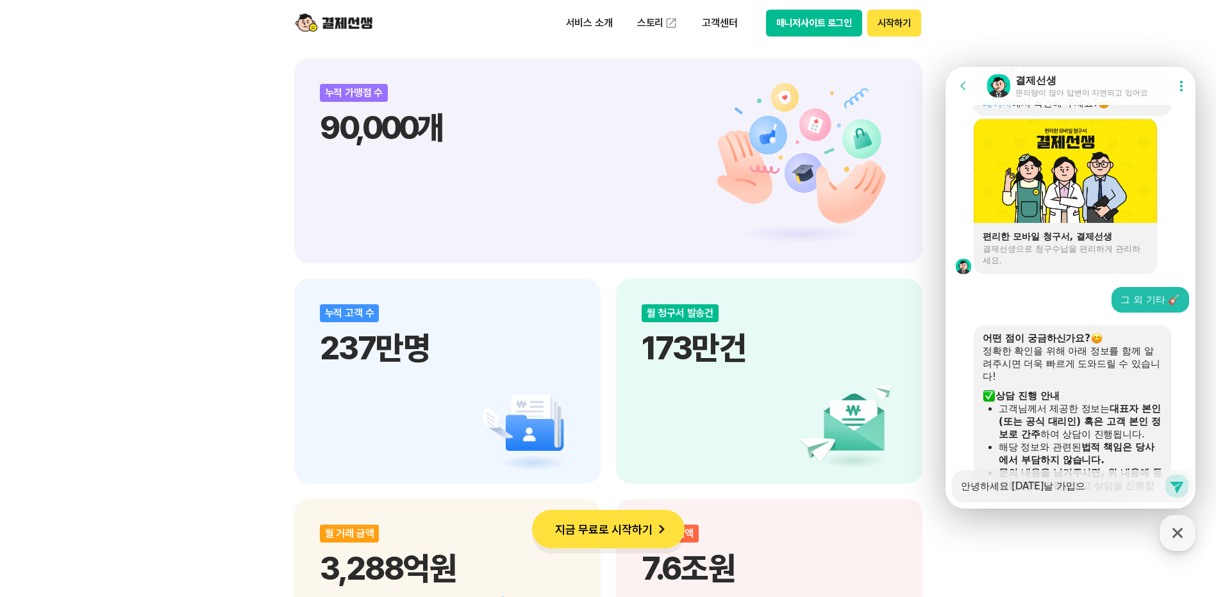
type textarea "안녕하세요 [DATE]날 가입을"
type textarea "x"
type textarea "안녕하세요 [DATE]날 가입을"
type textarea "x"
type textarea "안녕하세요 [DATE]날 가입을 ㅎ"
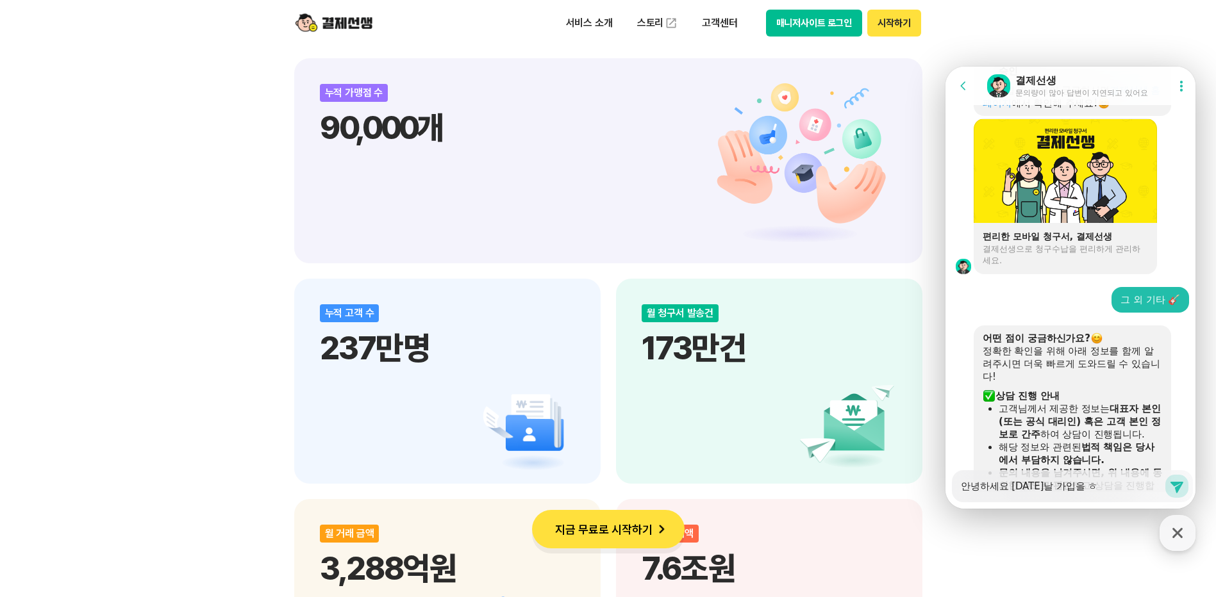
type textarea "x"
type textarea "안녕하세요 [DATE]날 가입을 해"
type textarea "x"
type textarea "안녕하세요 [DATE]날 가입을 했"
type textarea "x"
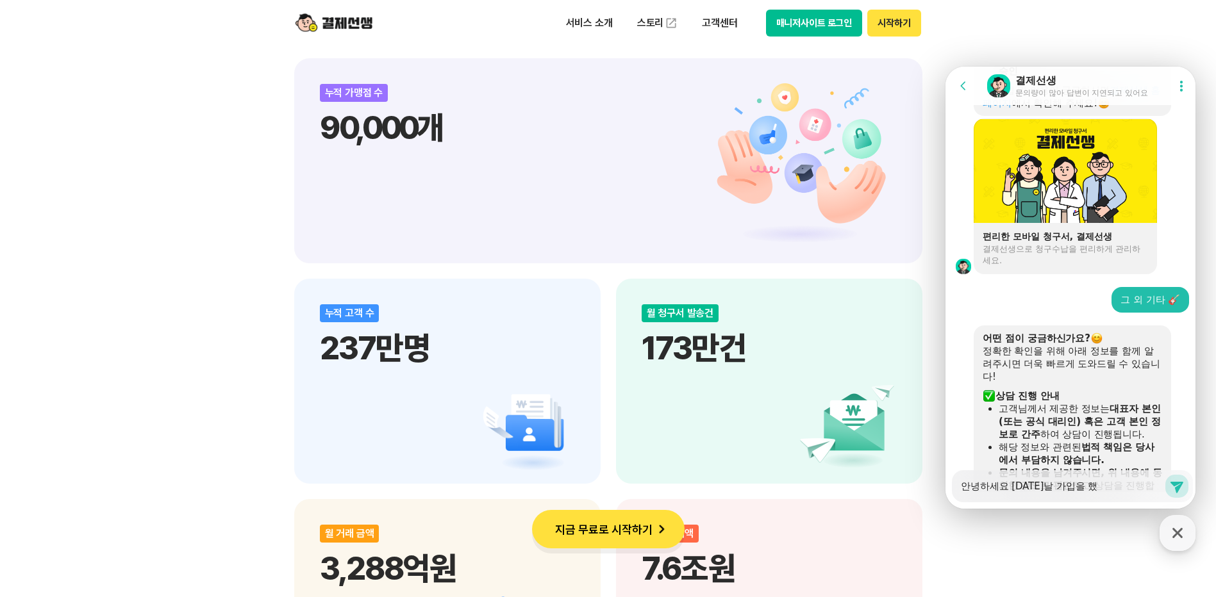
type textarea "안녕하세요 [DATE]날 가입을 했ㄴ"
type textarea "x"
type textarea "안녕하세요 [DATE]날 가입을 했느"
type textarea "x"
type textarea "안녕하세요 [DATE]날 가입을 했는ㄷ"
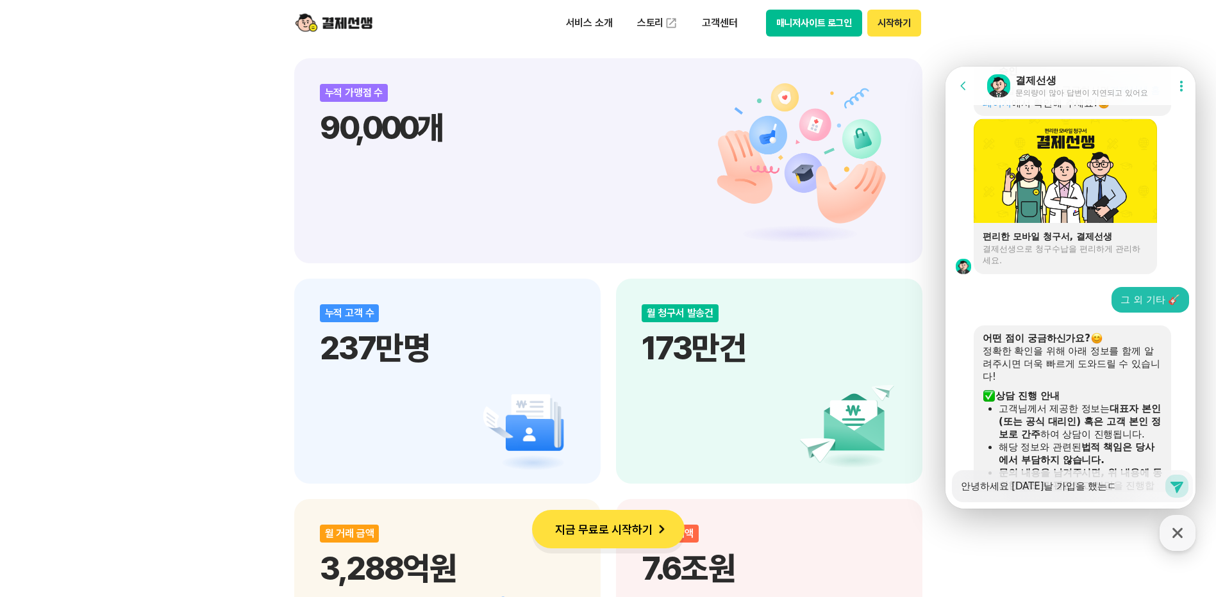
type textarea "x"
type textarea "안녕하세요 [DATE]날 가입을 했는데"
type textarea "x"
type textarea "안녕하세요 [DATE]날 가입을 했는데"
type textarea "x"
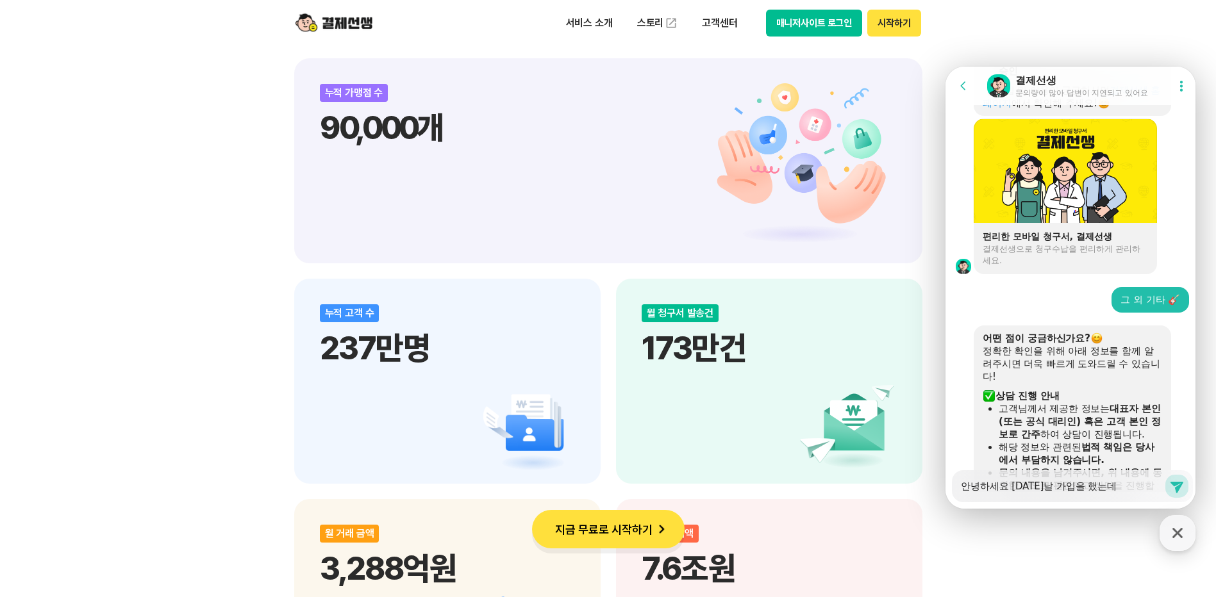
type textarea "안녕하세요 [DATE]날 가입을 했는데 ㅅ"
type textarea "x"
type textarea "안녕하세요 [DATE]날 가입을 했는데 스"
type textarea "x"
type textarea "안녕하세요 [DATE]날 가입을 했는데 승"
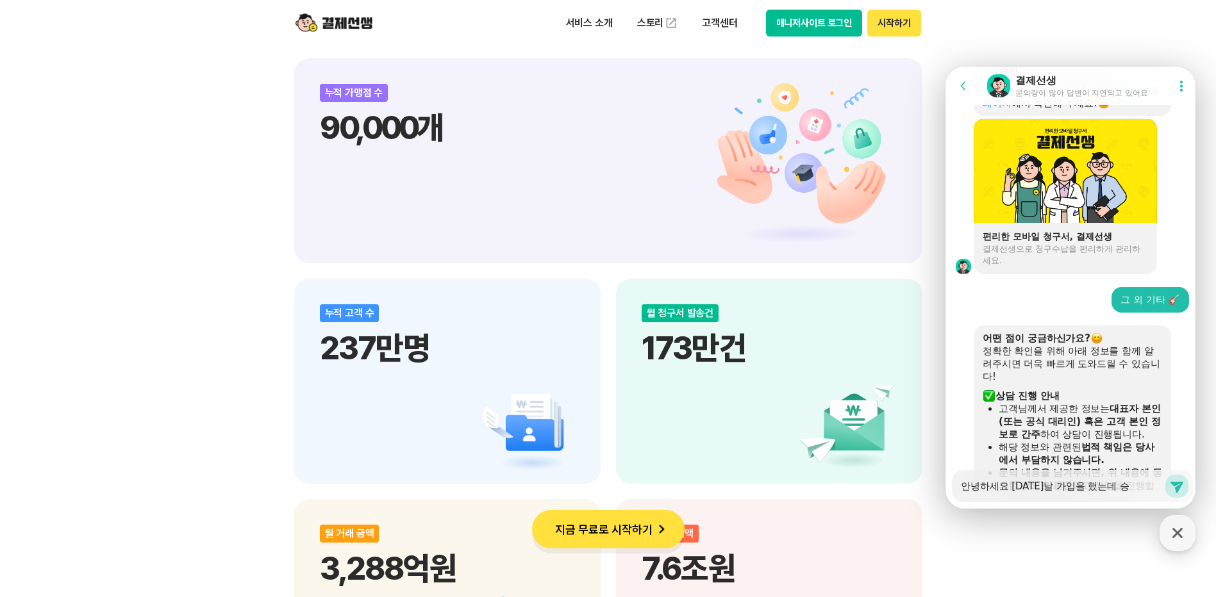
type textarea "x"
type textarea "안녕하세요 [DATE]날 가입을 했는데 승ㅇ"
type textarea "x"
type textarea "안녕하세요 [DATE]날 가입을 했는데 승이"
type textarea "x"
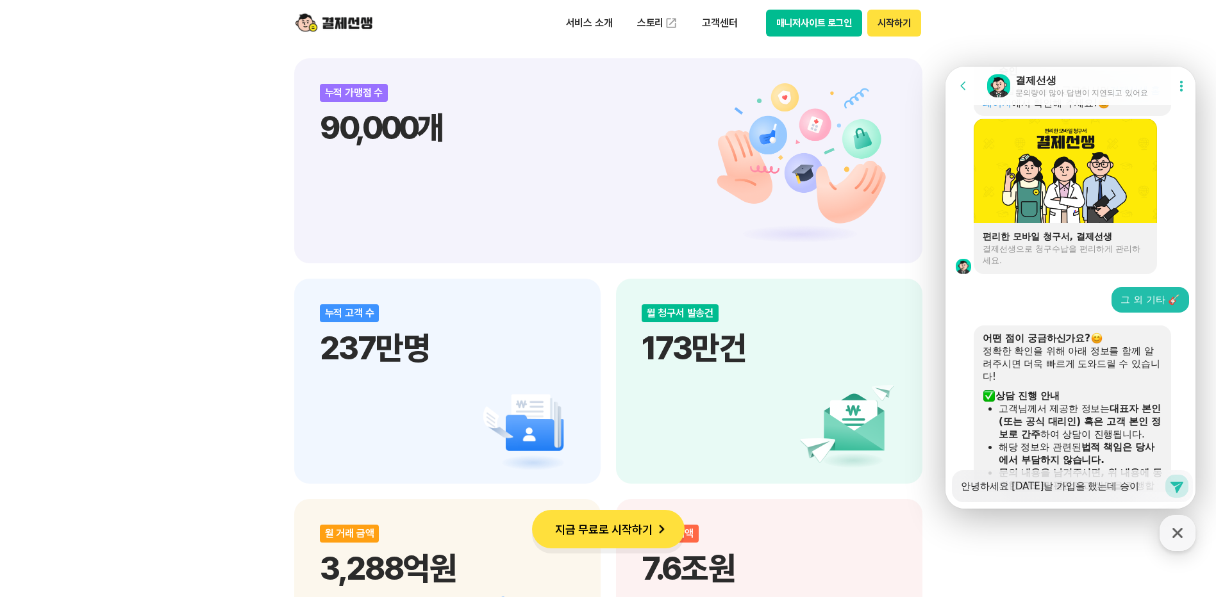
type textarea "안녕하세요 [DATE]날 가입을 했는데 승일"
type textarea "x"
type textarea "안녕하세요 [DATE]날 가입을 했는데 승이"
type textarea "x"
type textarea "안녕하세요 [DATE]날 가입을 했는데 승인"
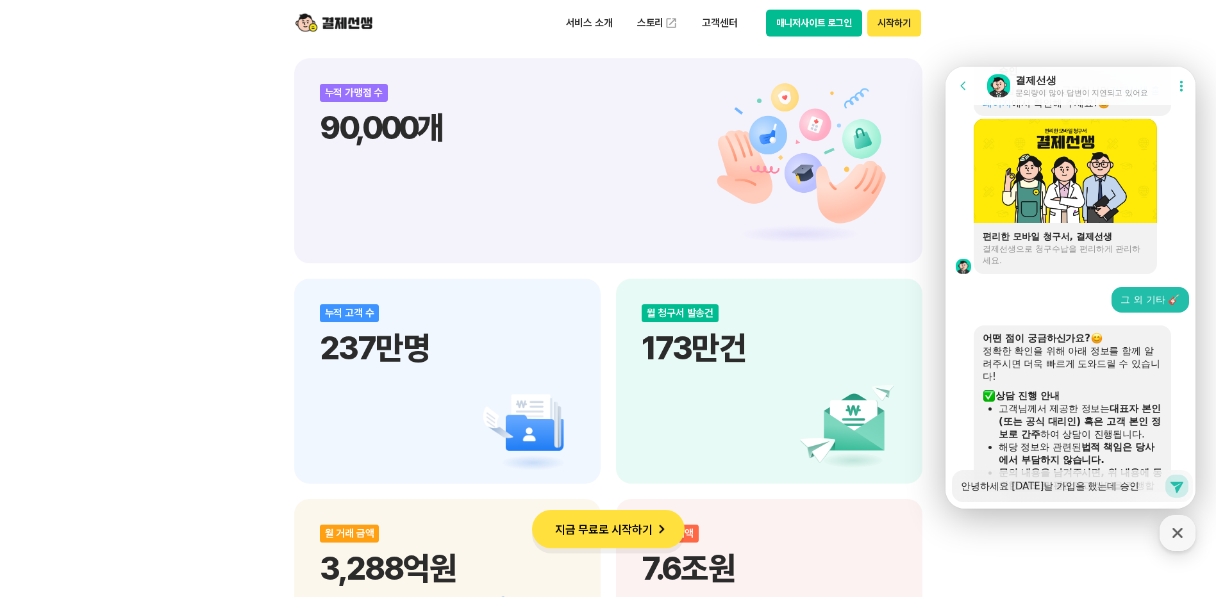
type textarea "x"
type textarea "안녕하세요 [DATE]날 가입을 했는데 승인이"
type textarea "x"
type textarea "안녕하세요 [DATE]날 가입을 했는데 승인이"
type textarea "x"
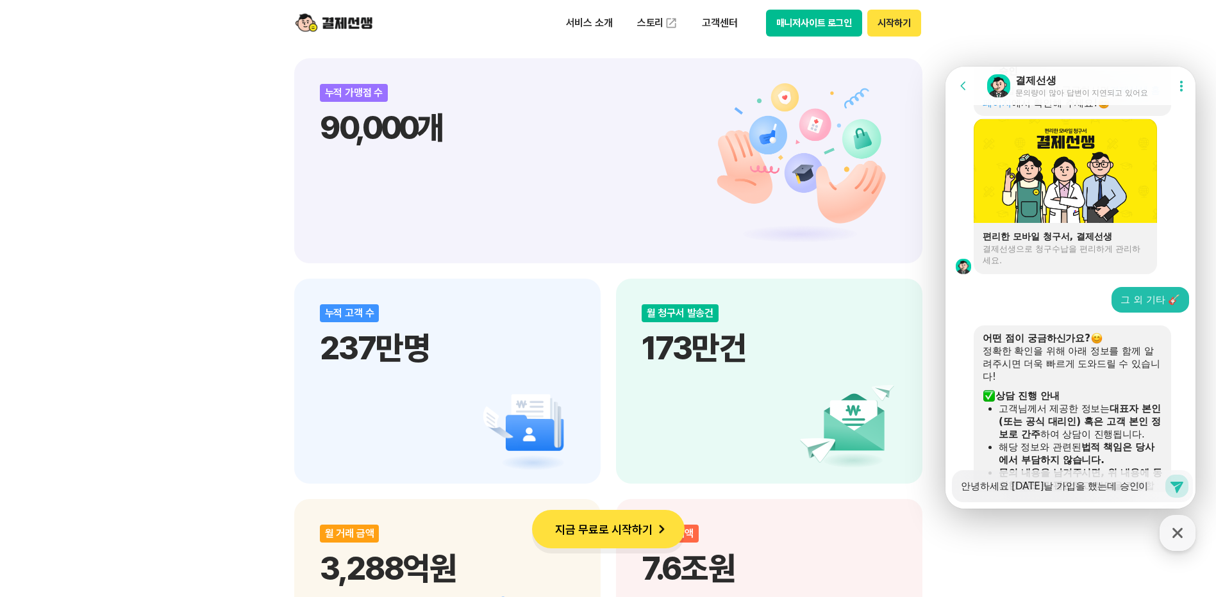
type textarea "안녕하세요 [DATE]날 가입을 했는데 승인이 ㅇ"
type textarea "x"
type textarea "안녕하세요 [DATE]날 가입을 했는데 승인이 어"
type textarea "x"
type textarea "안녕하세요 [DATE]날 가입을 했는데 승인이 언"
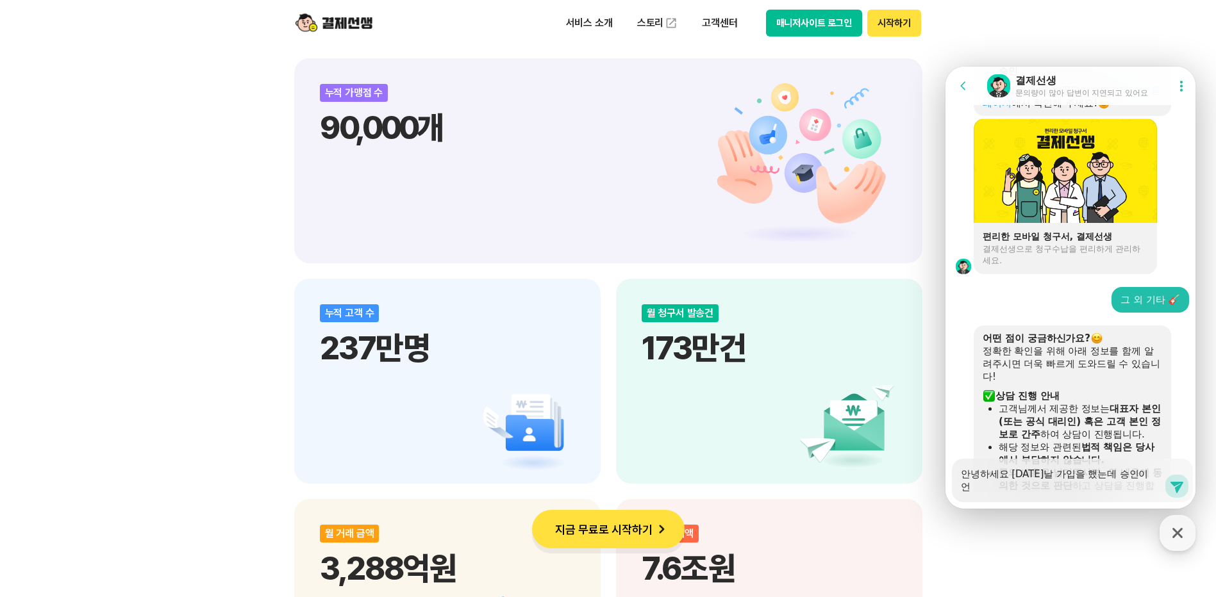
type textarea "x"
type textarea "안녕하세요 [DATE]날 가입을 했는데 승인이 얹"
type textarea "x"
type textarea "안녕하세요 [DATE]날 가입을 했는데 승인이 언제"
type textarea "x"
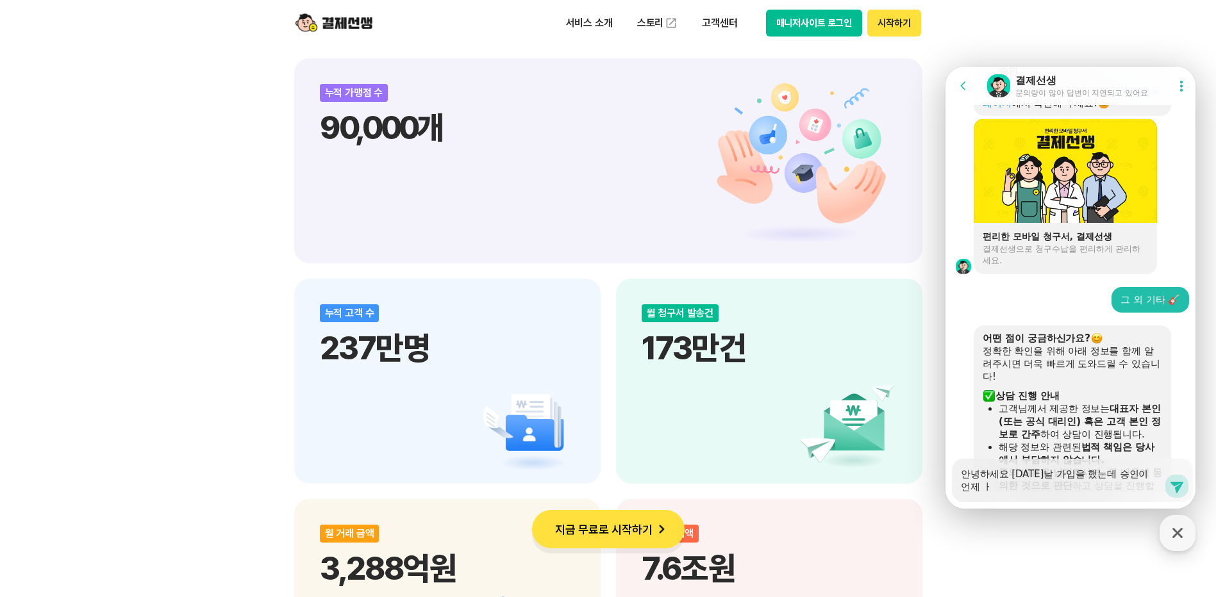
type textarea "안녕하세요 [DATE]날 가입을 했는데 승인이 언제 ㅏㄴ"
type textarea "x"
type textarea "안녕하세요 [DATE]날 가입을 했는데 승인이 언제 ㅏ느"
type textarea "x"
type textarea "안녕하세요 [DATE]날 가입을 했는데 승인이 언제 ㅏ능"
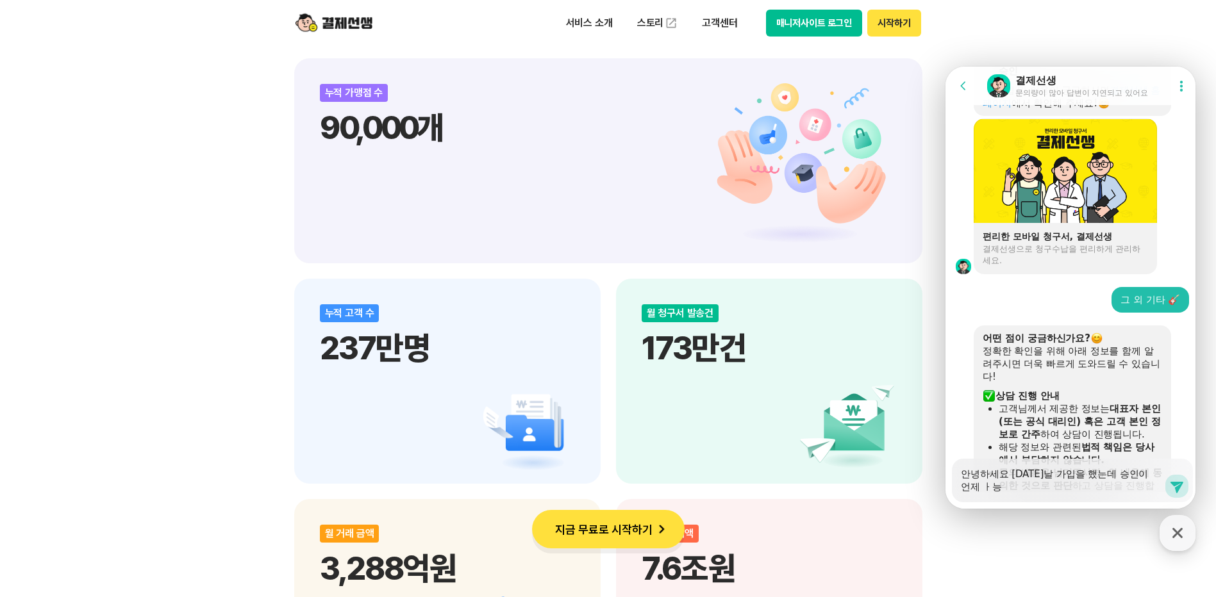
type textarea "x"
type textarea "안녕하세요 [DATE]날 가입을 했는데 승인이 언제 ㅏ능ㅎ"
type textarea "x"
type textarea "안녕하세요 [DATE]날 가입을 했는데 승인이 언제 ㅏ능"
type textarea "x"
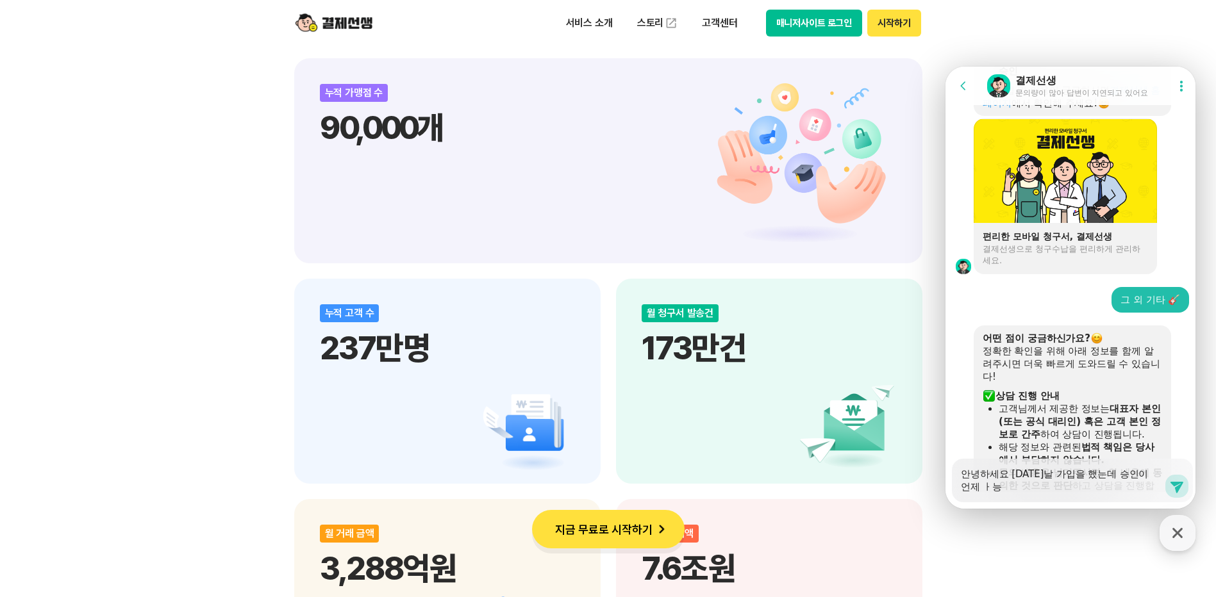
type textarea "안녕하세요 [DATE]날 가입을 했는데 승인이 언제 ㅏ"
type textarea "x"
type textarea "안녕하세요 [DATE]날 가입을 했는데 승인이 언제"
type textarea "x"
type textarea "안녕하세요 [DATE]날 가입을 했는데 승인이 언제 가"
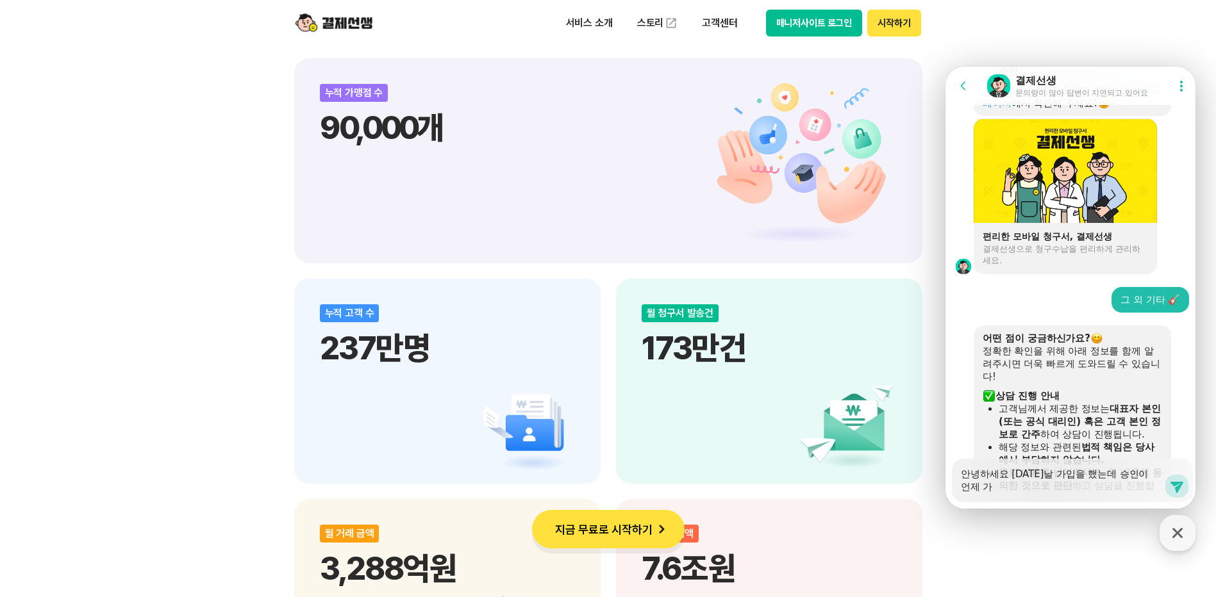
type textarea "x"
type textarea "안녕하세요 [DATE]날 가입을 했는데 승인이 언제 간"
type textarea "x"
type textarea "안녕하세요 [DATE]날 가입을 했는데 승인이 언제 가느"
type textarea "x"
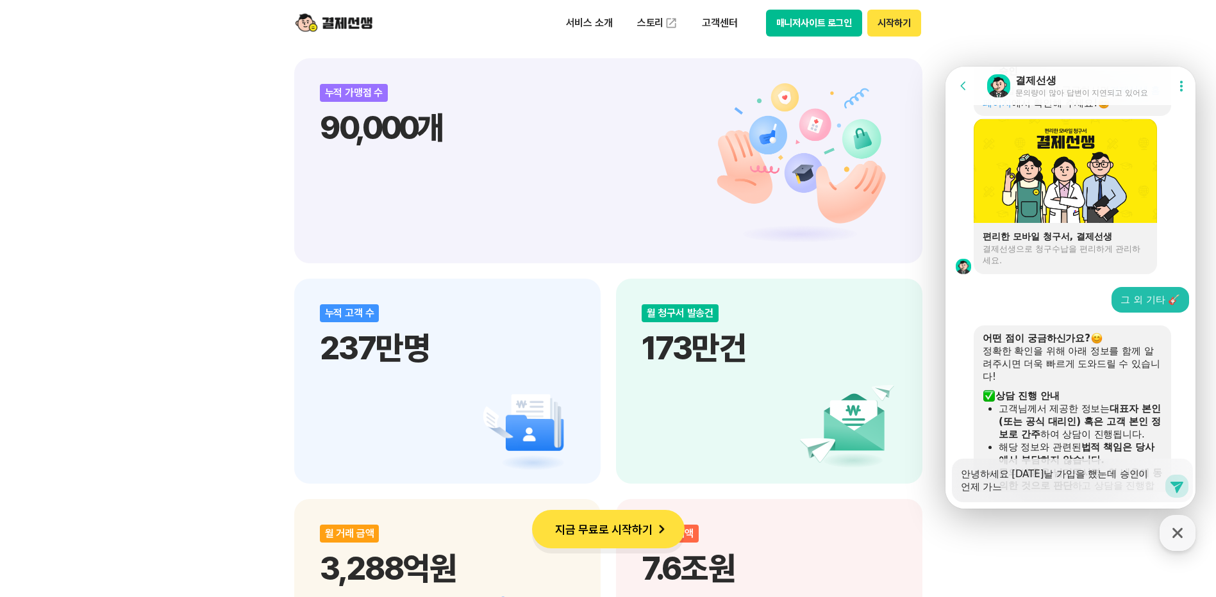
type textarea "안녕하세요 [DATE]날 가입을 했는데 승인이 언제 가능"
type textarea "x"
type textarea "안녕하세요 [DATE]날 가입을 했는데 승인이 언제 가능ㅎ"
type textarea "x"
type textarea "안녕하세요 [DATE]날 가입을 했는데 승인이 언제 가능하"
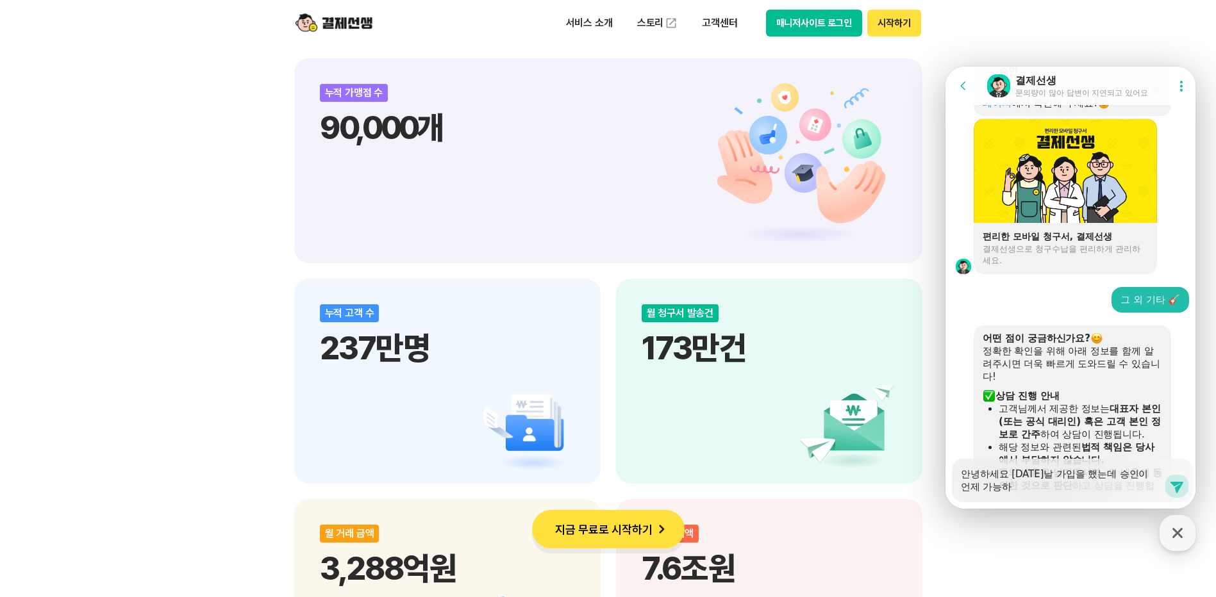
type textarea "x"
type textarea "안녕하세요 [DATE]날 가입을 했는데 승인이 언제 가능할"
type textarea "x"
type textarea "안녕하세요 [DATE]날 가입을 했는데 승인이 언제 가능할까"
type textarea "x"
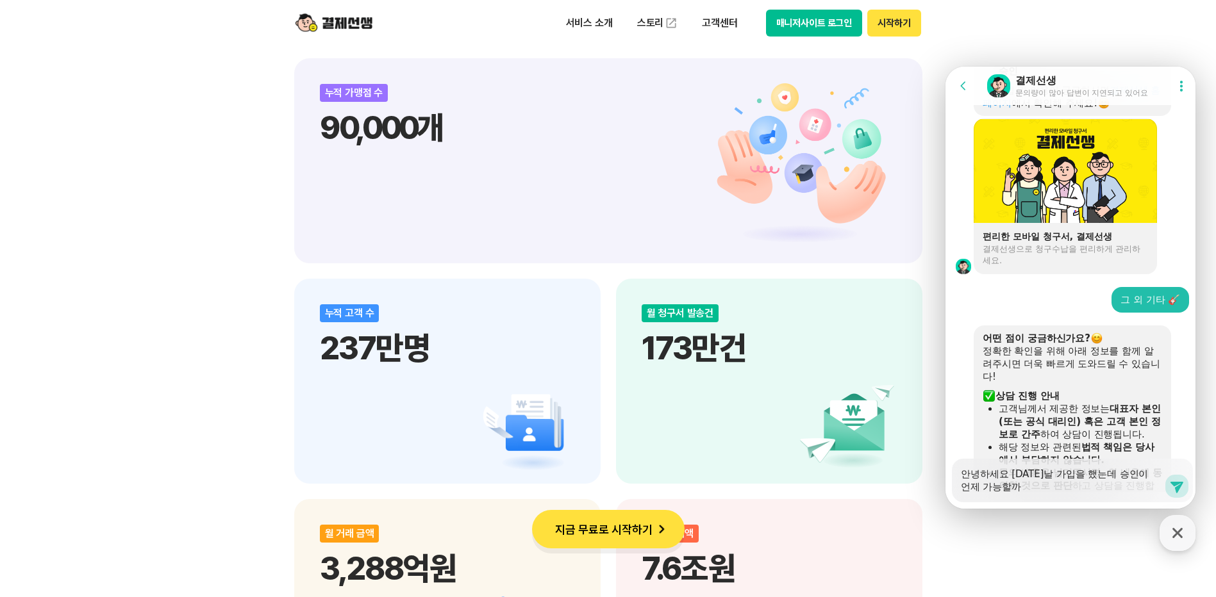
type textarea "안녕하세요 [DATE]날 가입을 했는데 승인이 언제 가능할깡"
type textarea "x"
type textarea "안녕하세요 [DATE]날 가입을 했는데 승인이 언제 가능할까요"
type textarea "x"
type textarea "안녕하세요 [DATE]날 가입을 했는데 승인이 언제 가능할까요?"
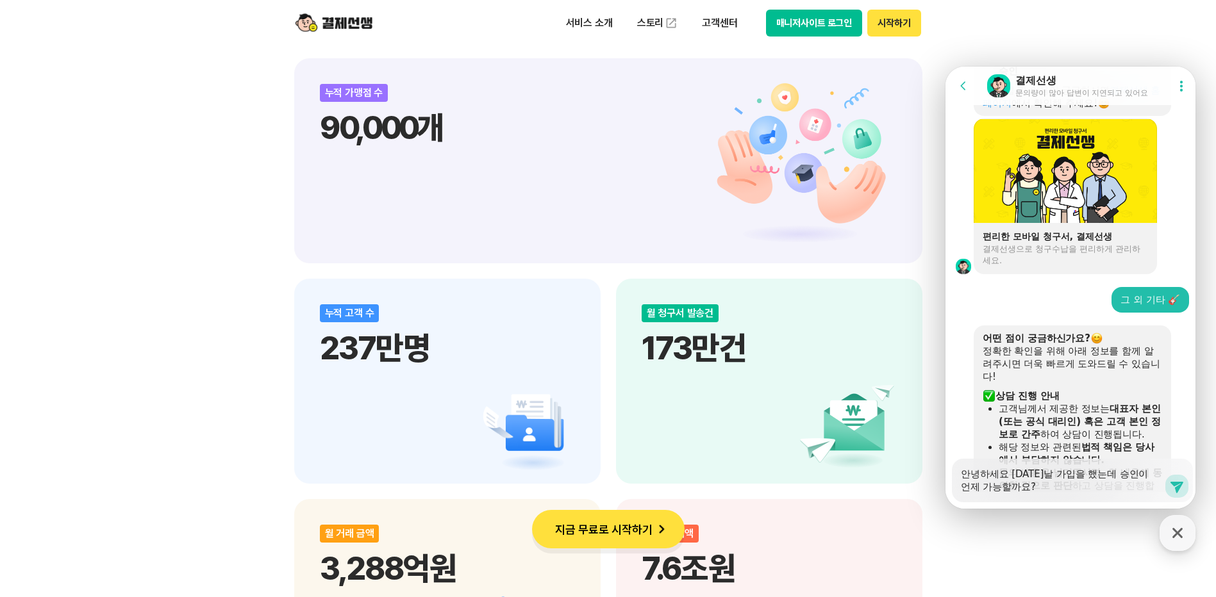
type textarea "x"
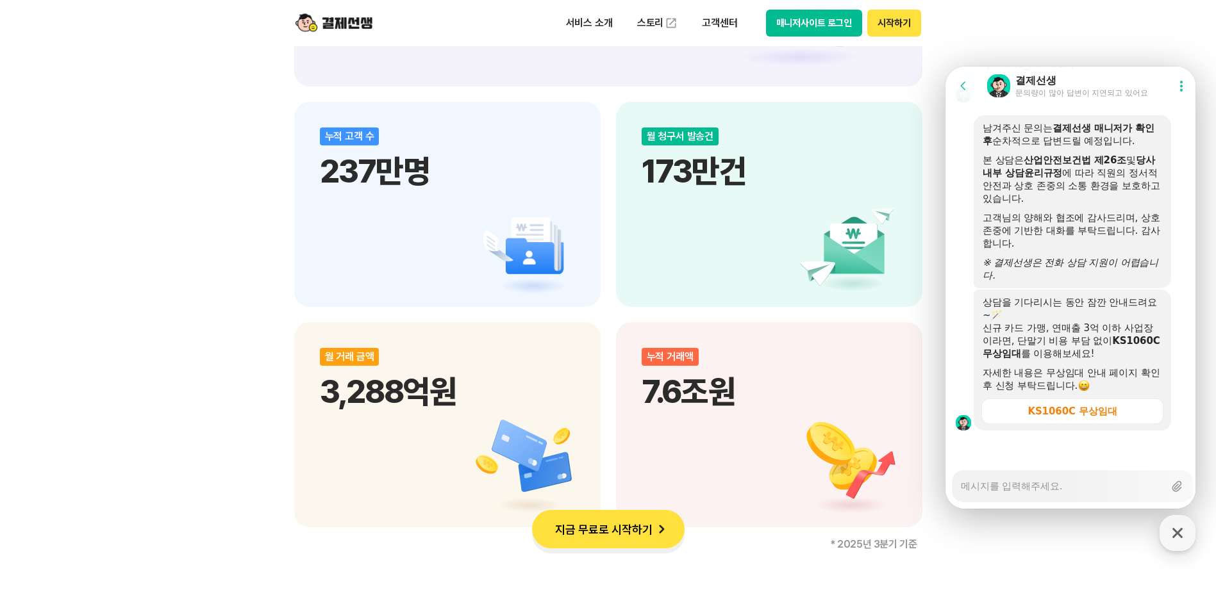
scroll to position [1666, 0]
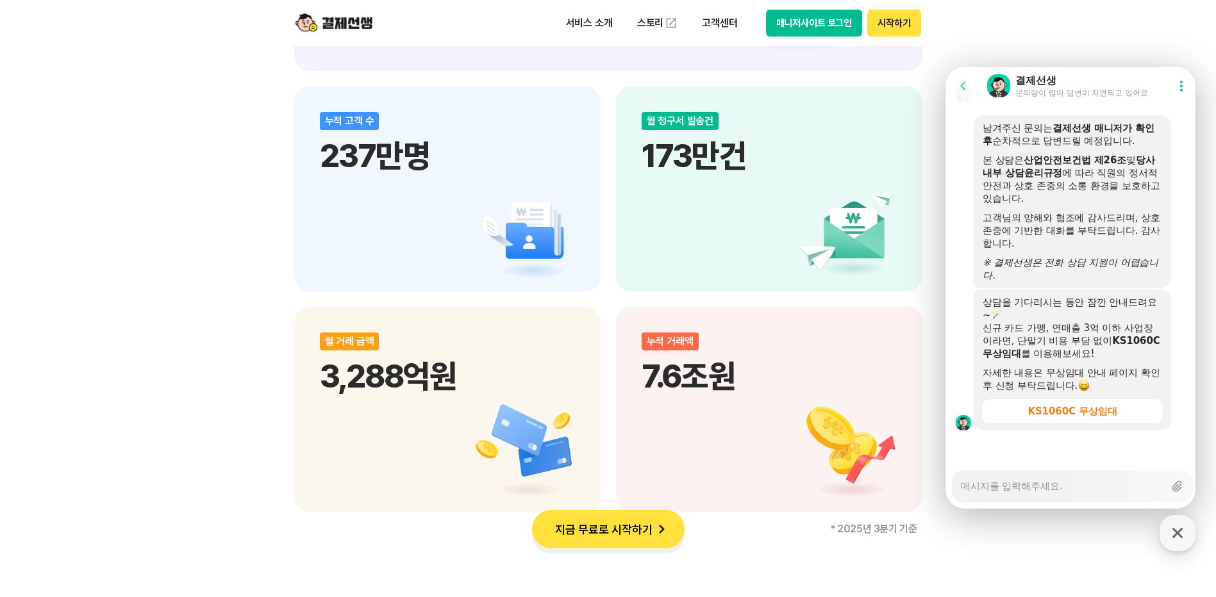
click at [1009, 485] on textarea "Messenger Input Textarea" at bounding box center [1062, 482] width 203 height 22
type textarea "x"
type textarea "ㄷ"
type textarea "x"
type textarea "대"
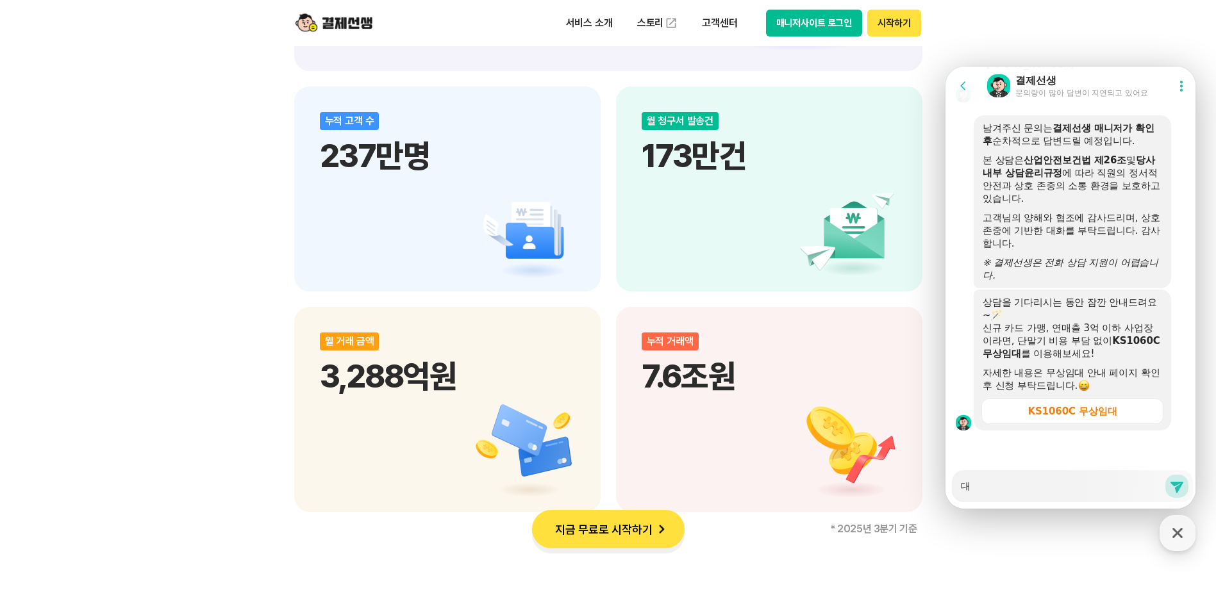
type textarea "x"
type textarea "댁"
type textarea "x"
type textarea "대기"
type textarea "x"
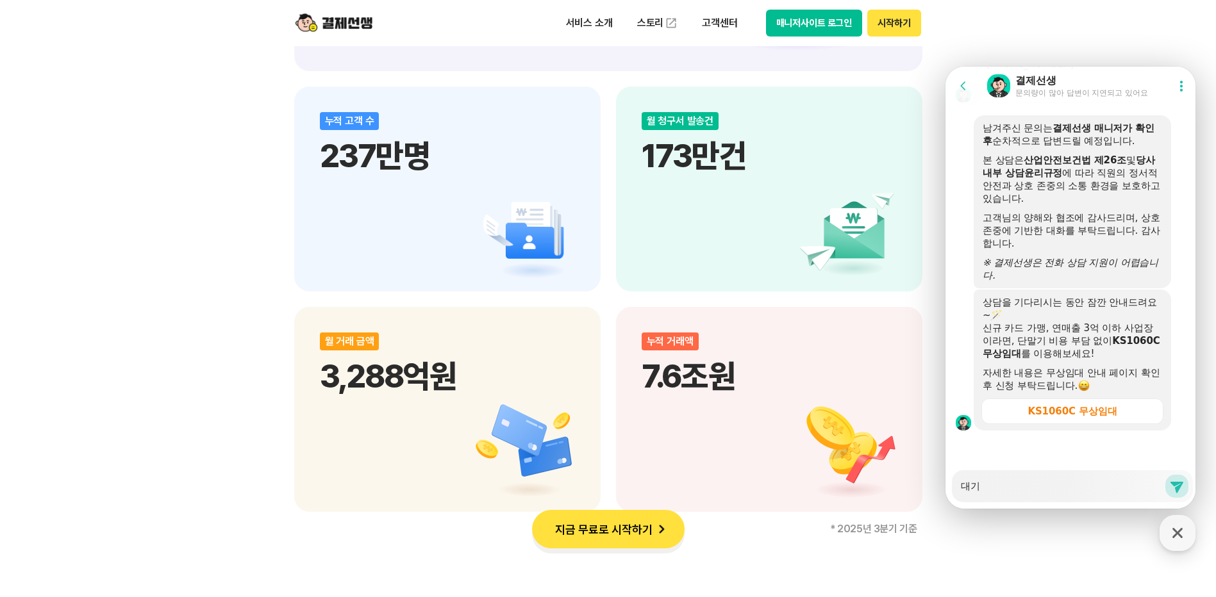
type textarea "대깆"
type textarea "x"
type textarea "대기주"
type textarea "x"
type textarea "대기중"
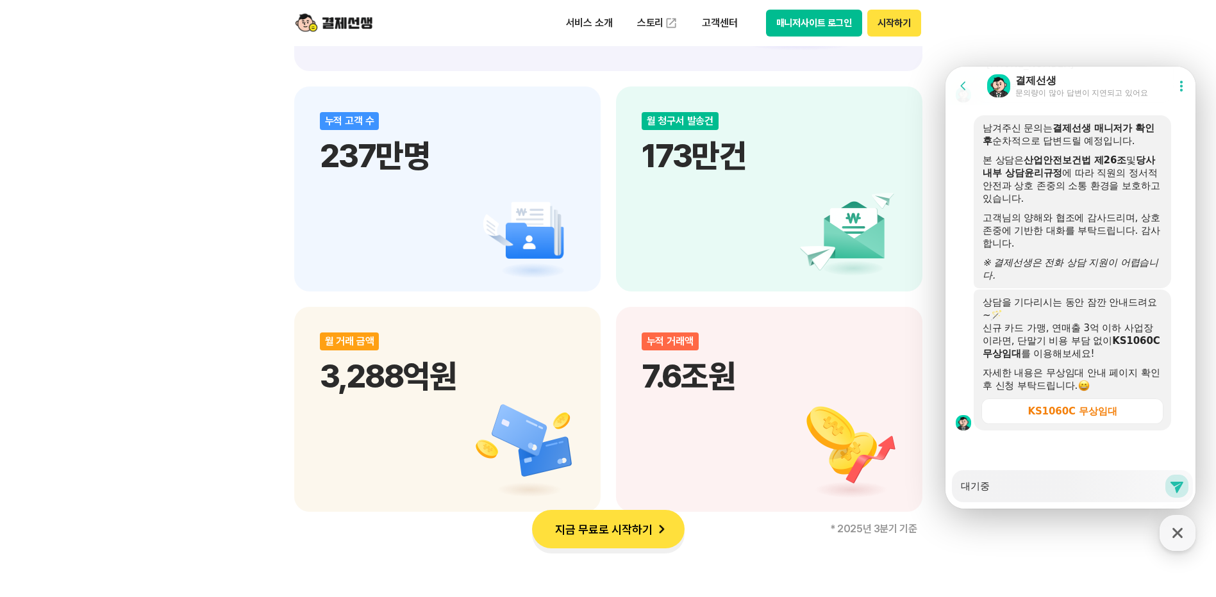
type textarea "x"
type textarea "대기중ㅇ"
type textarea "x"
type textarea "대기중이"
type textarea "x"
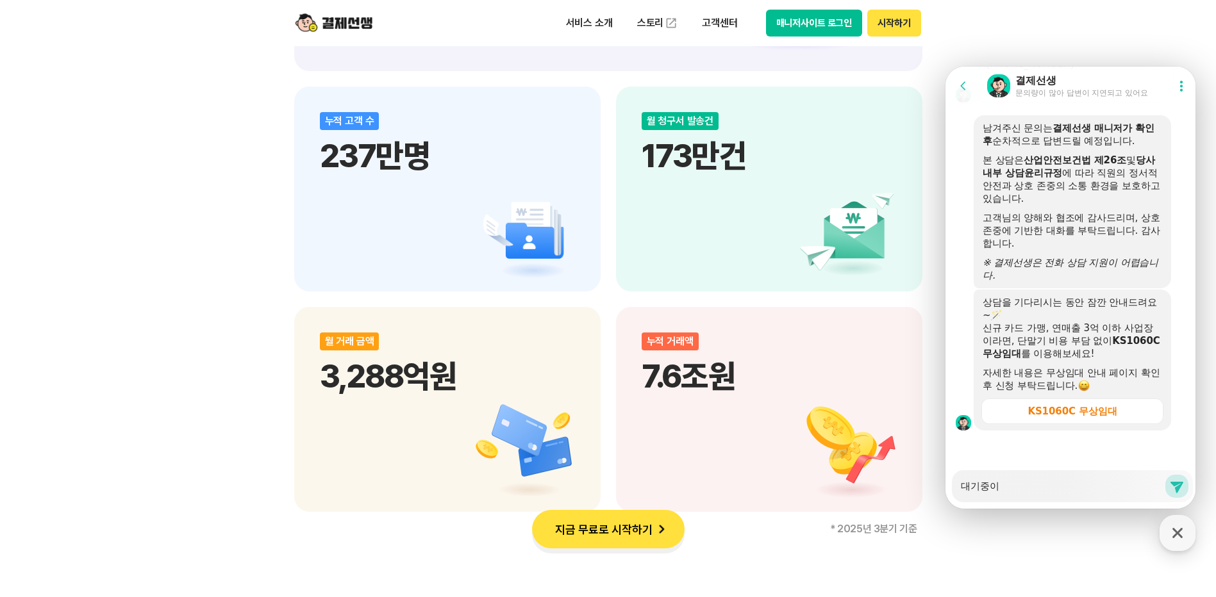
type textarea "대기중입"
type textarea "x"
type textarea "대기중입ㄴ"
type textarea "x"
type textarea "대기중입니"
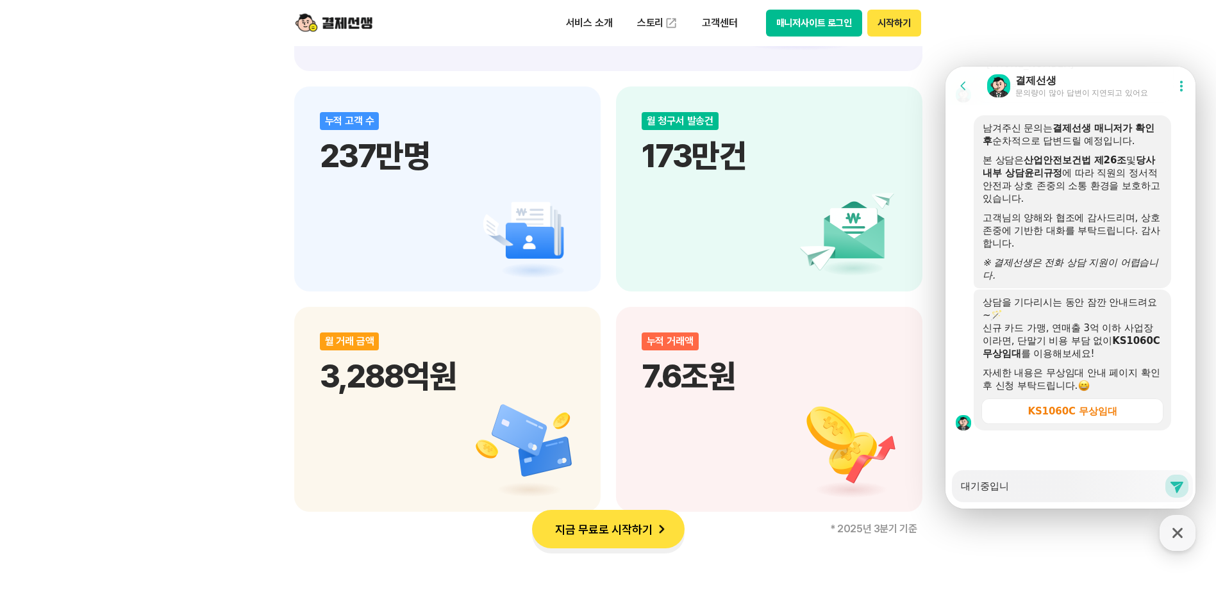
type textarea "x"
type textarea "대기중입닏"
type textarea "x"
type textarea "대기중입니다"
type textarea "x"
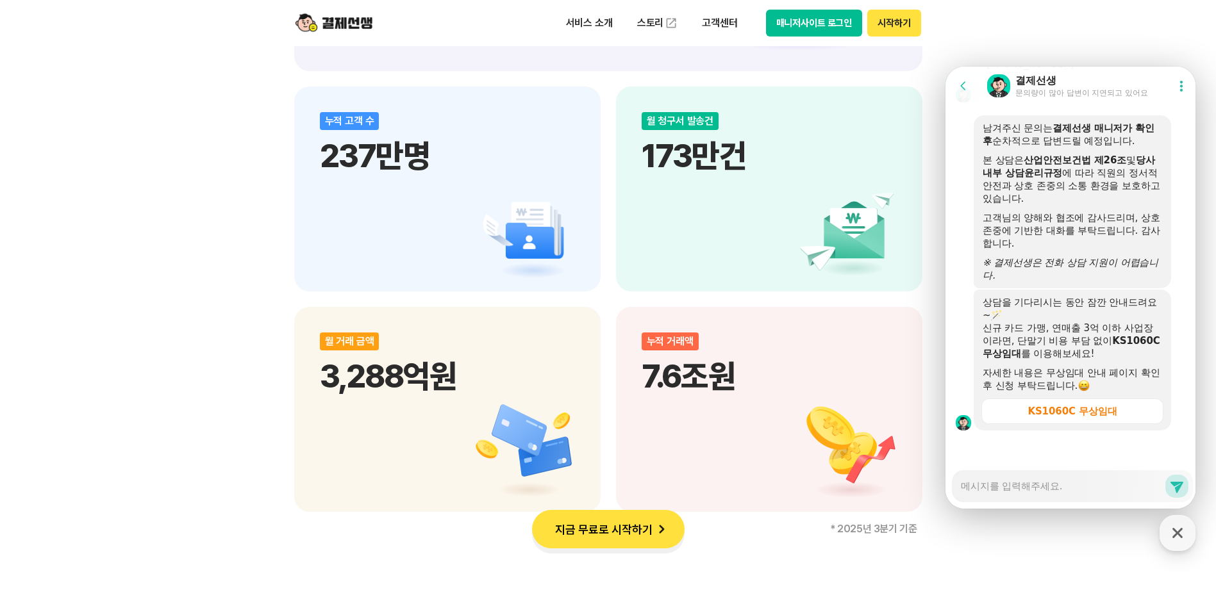
scroll to position [2364, 0]
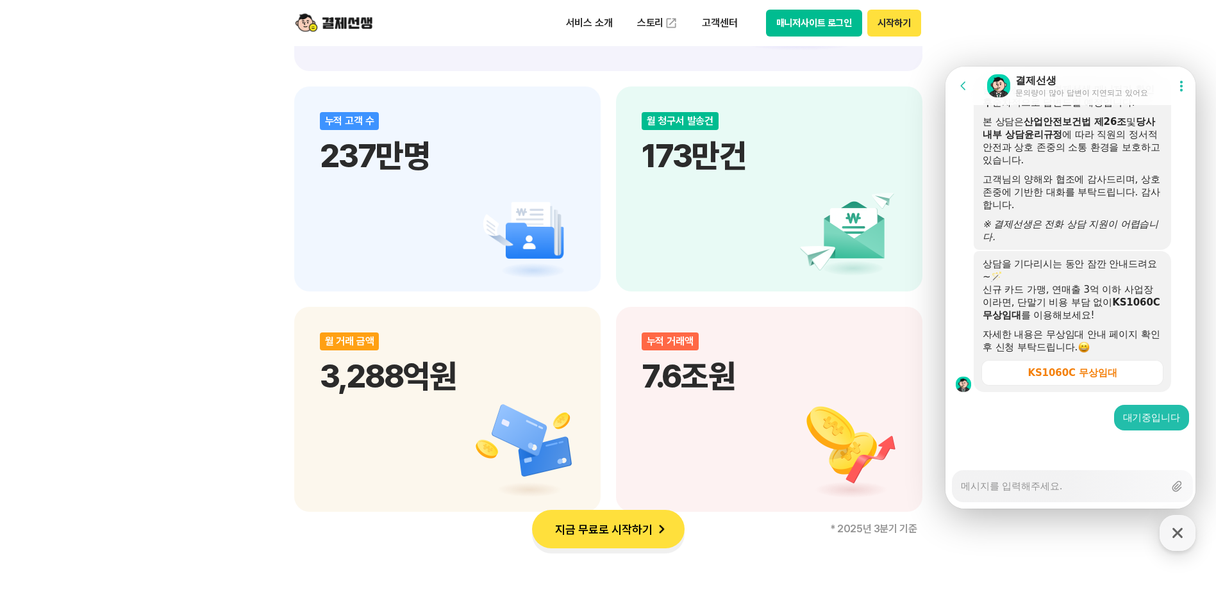
click at [1068, 431] on div at bounding box center [1072, 448] width 254 height 35
click at [1039, 488] on textarea "Messenger Input Textarea" at bounding box center [1062, 482] width 203 height 22
click at [1019, 471] on textarea "Messenger Input Textarea" at bounding box center [1062, 482] width 203 height 22
click at [1018, 482] on textarea "Messenger Input Textarea" at bounding box center [1062, 482] width 203 height 22
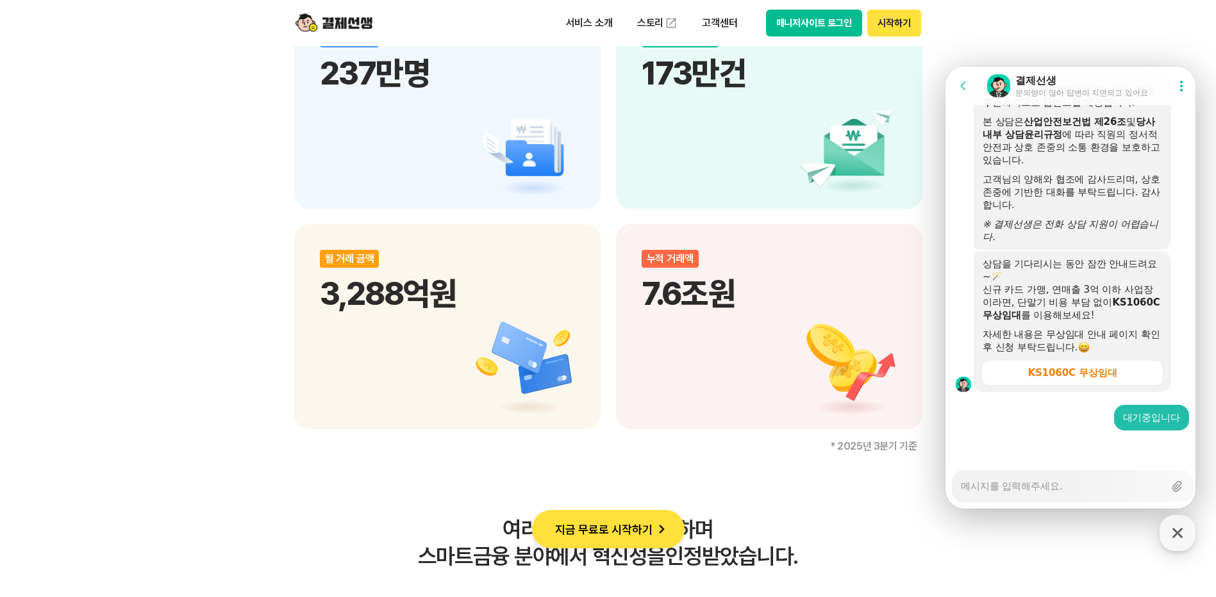
scroll to position [1795, 0]
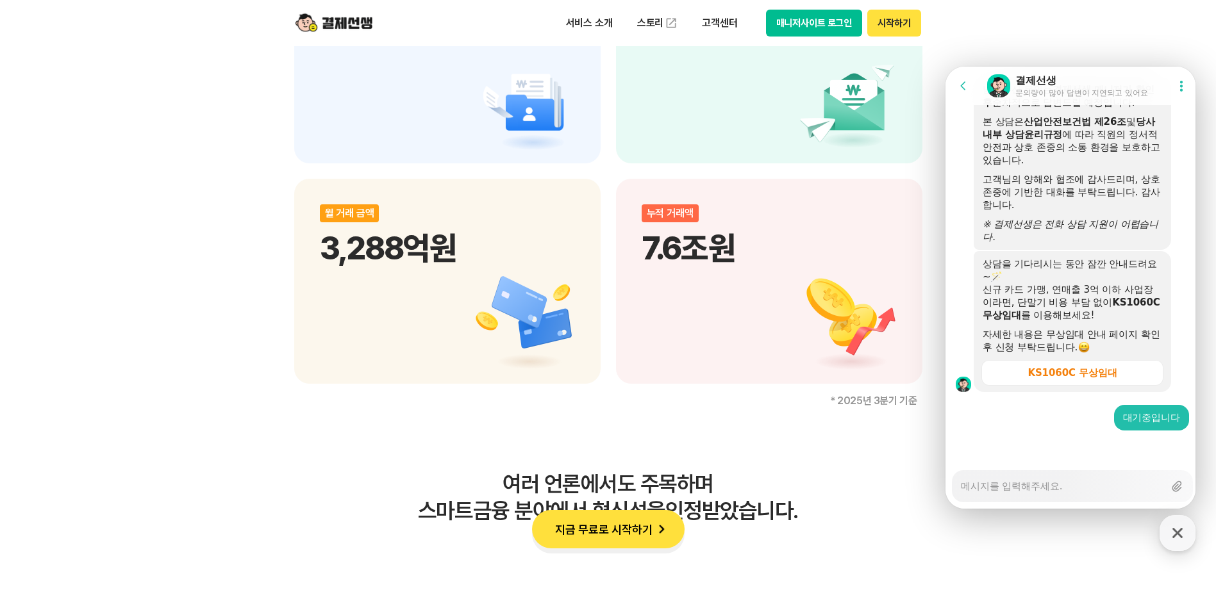
drag, startPoint x: 999, startPoint y: 490, endPoint x: 992, endPoint y: 491, distance: 6.4
click at [999, 490] on textarea "Messenger Input Textarea" at bounding box center [1062, 482] width 203 height 22
type textarea "x"
type textarea "ㅎ"
type textarea "x"
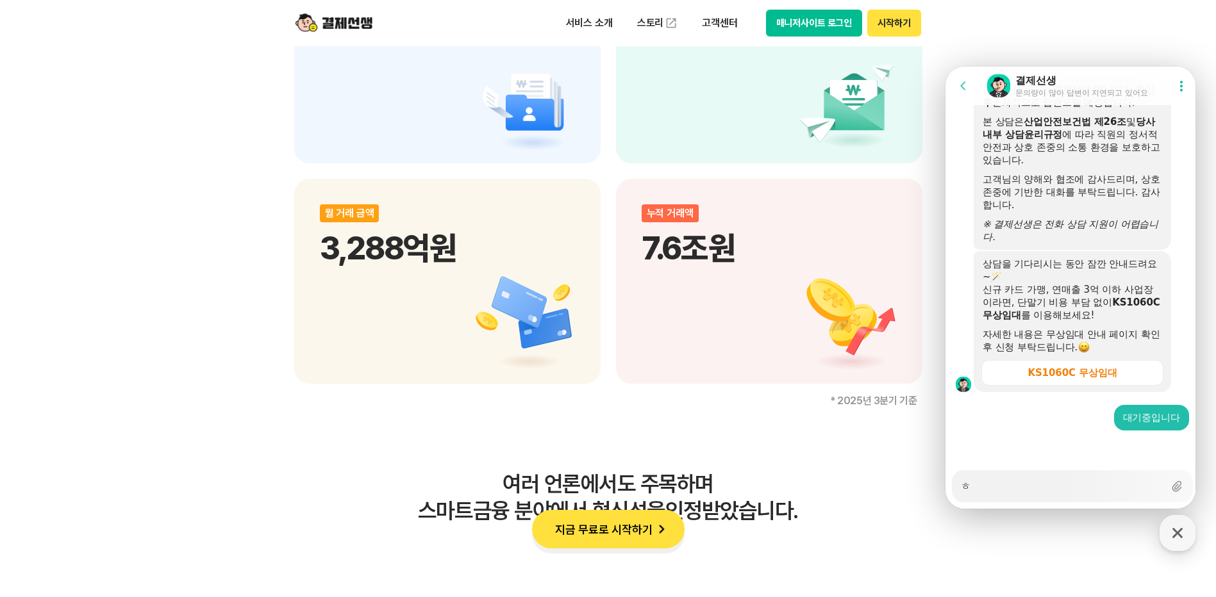
type textarea "호"
type textarea "x"
type textarea "혹"
type textarea "x"
type textarea "혹시"
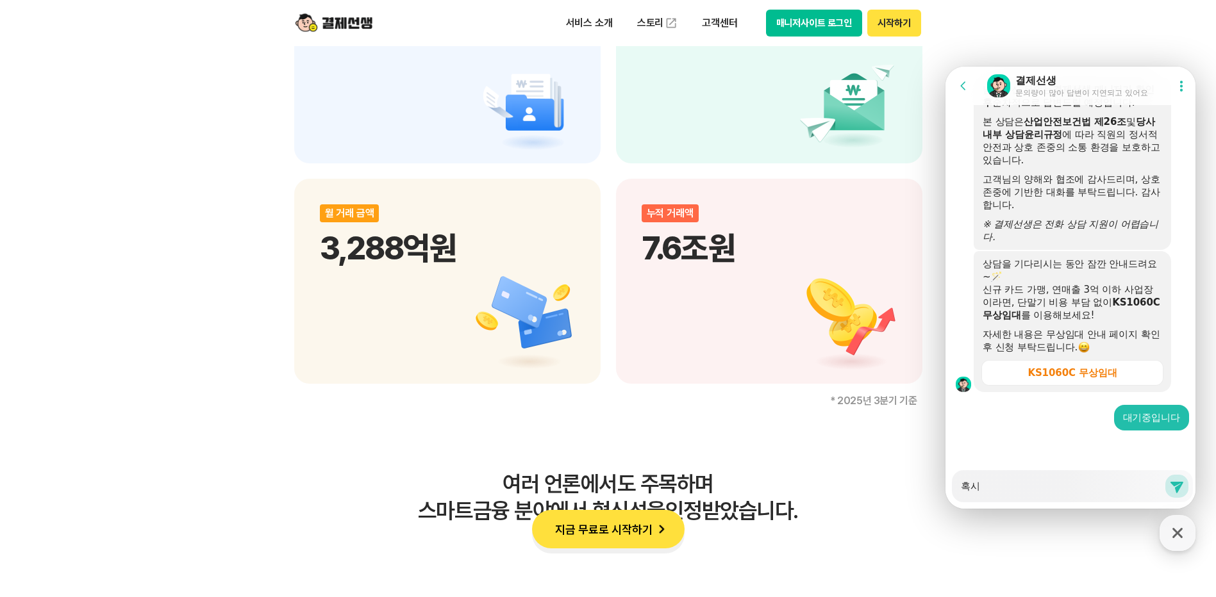
type textarea "x"
type textarea "혹시"
type textarea "x"
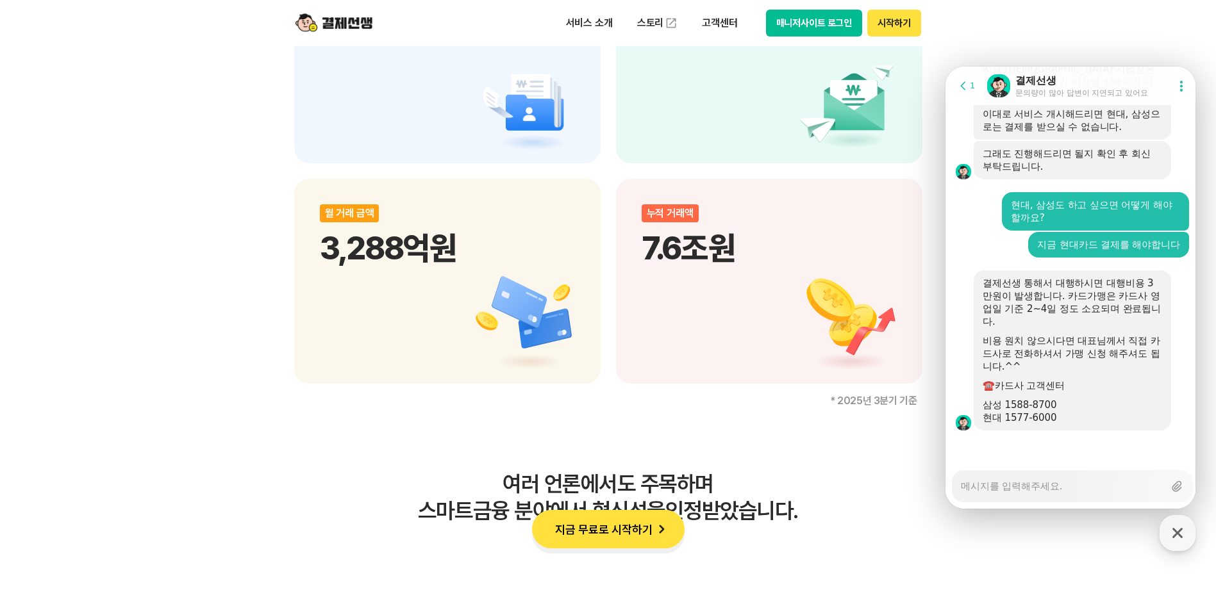
scroll to position [3042, 0]
click at [1033, 302] on div "결제선생 통해서 대행하시면 대행비용 3만원이 발생합니다. 카드가맹은 카드사 영업일 기준 2~4일 정도 소요되며 완료됩니다." at bounding box center [1072, 302] width 179 height 51
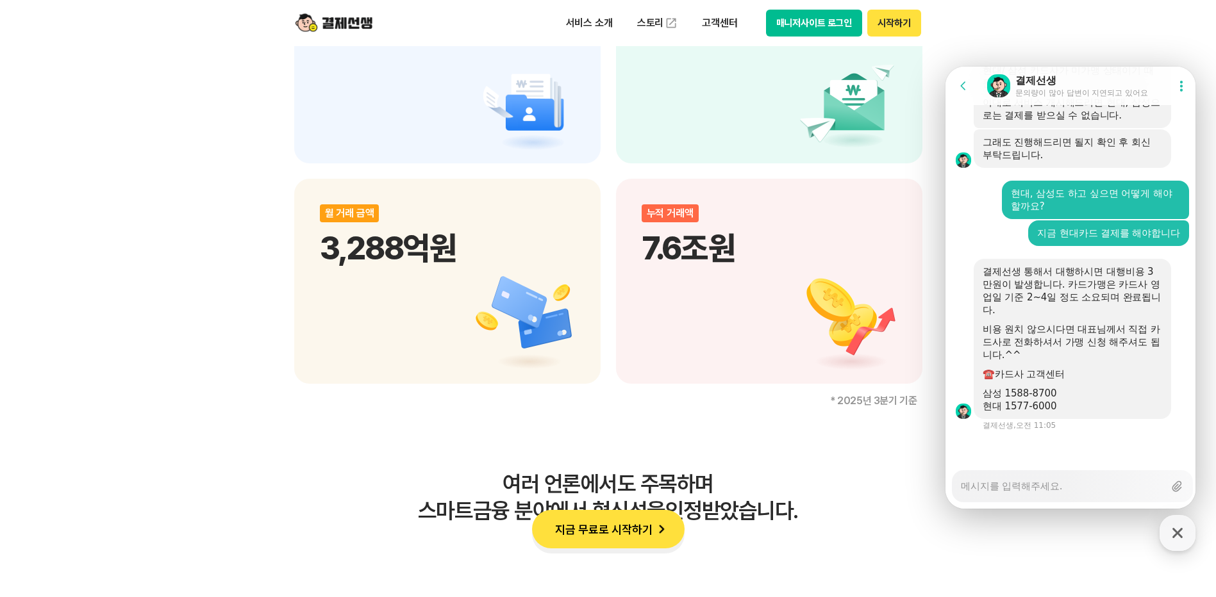
click at [1025, 306] on div "결제선생 통해서 대행하시면 대행비용 3만원이 발생합니다. 카드가맹은 카드사 영업일 기준 2~4일 정도 소요되며 완료됩니다." at bounding box center [1072, 290] width 179 height 51
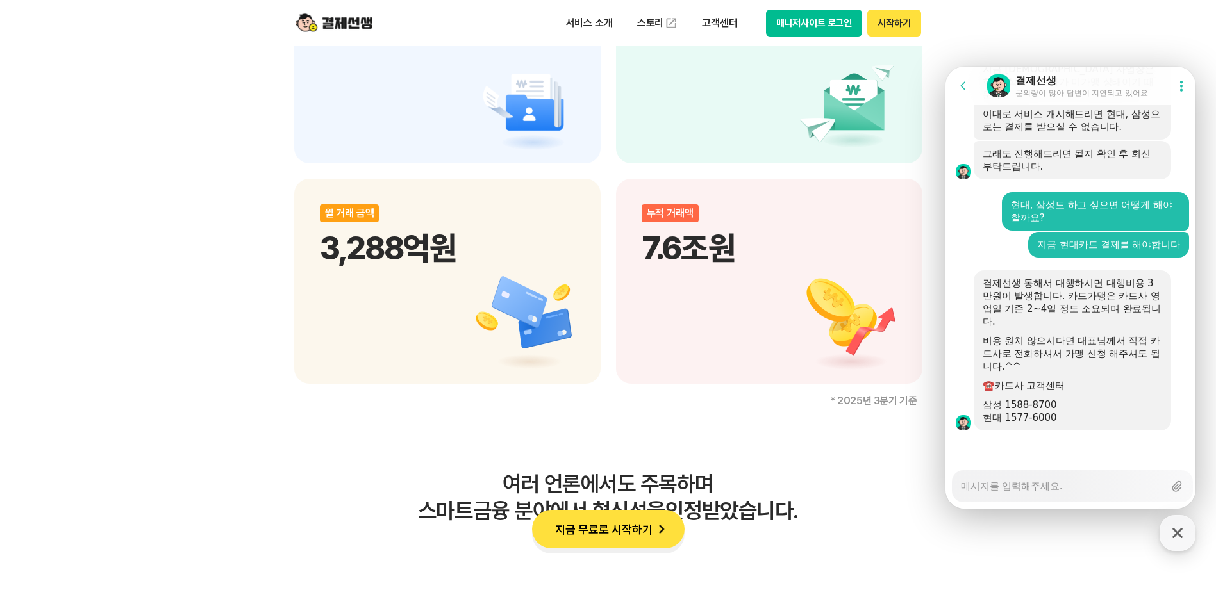
scroll to position [1859, 0]
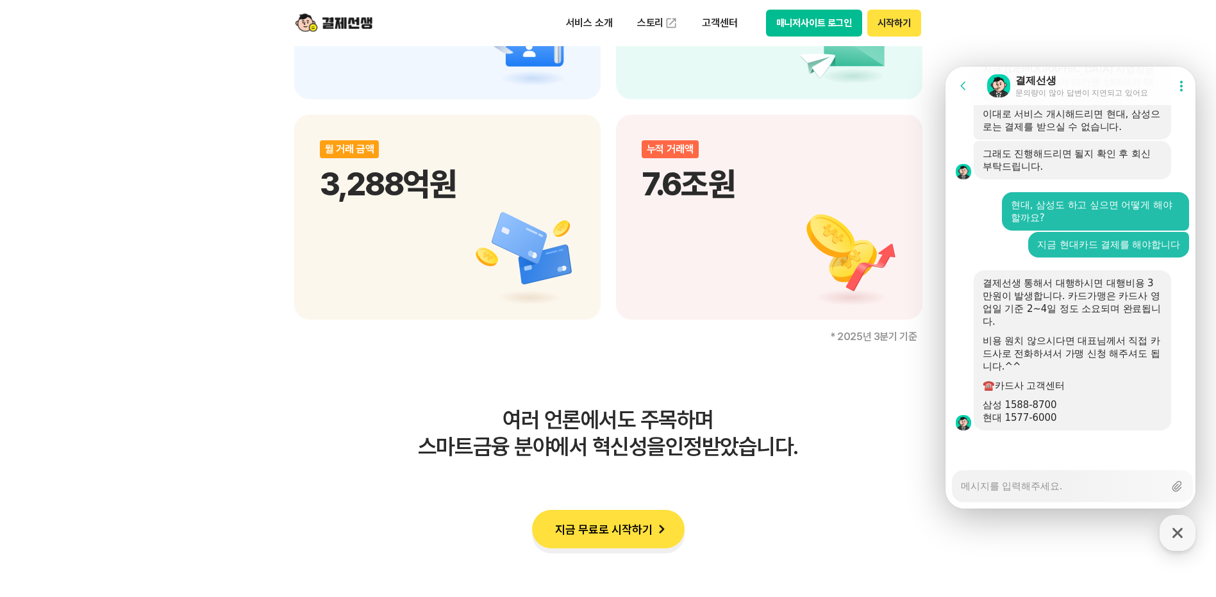
click at [1023, 487] on textarea "Messenger Input Textarea" at bounding box center [1062, 482] width 203 height 22
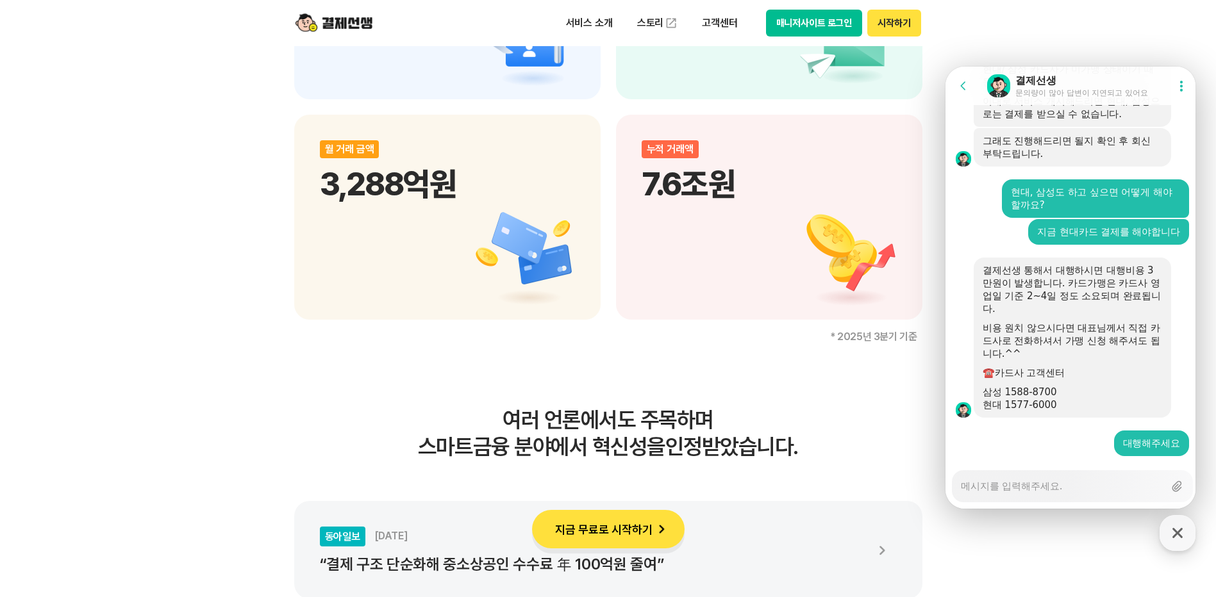
scroll to position [3081, 0]
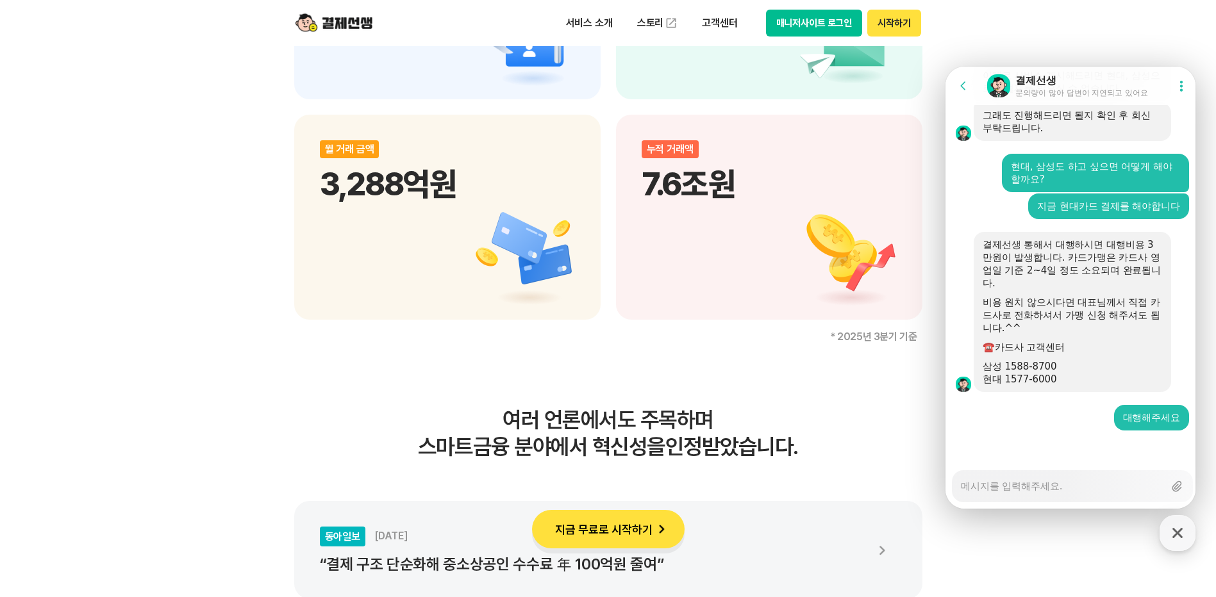
click at [995, 485] on textarea "Messenger Input Textarea" at bounding box center [1062, 482] width 203 height 22
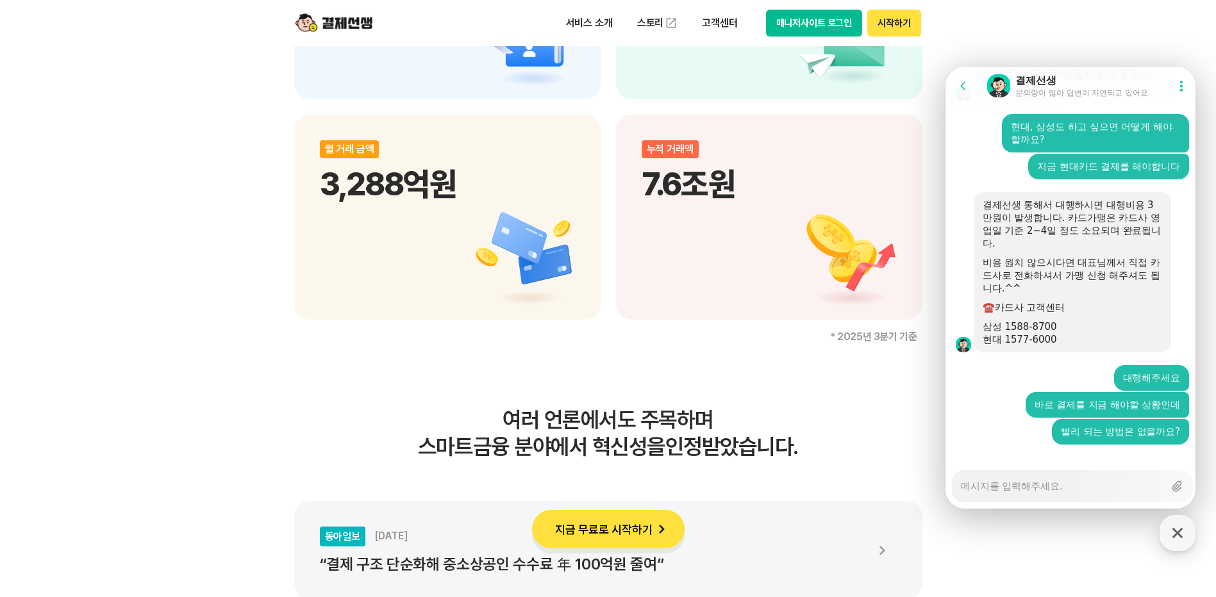
scroll to position [3135, 0]
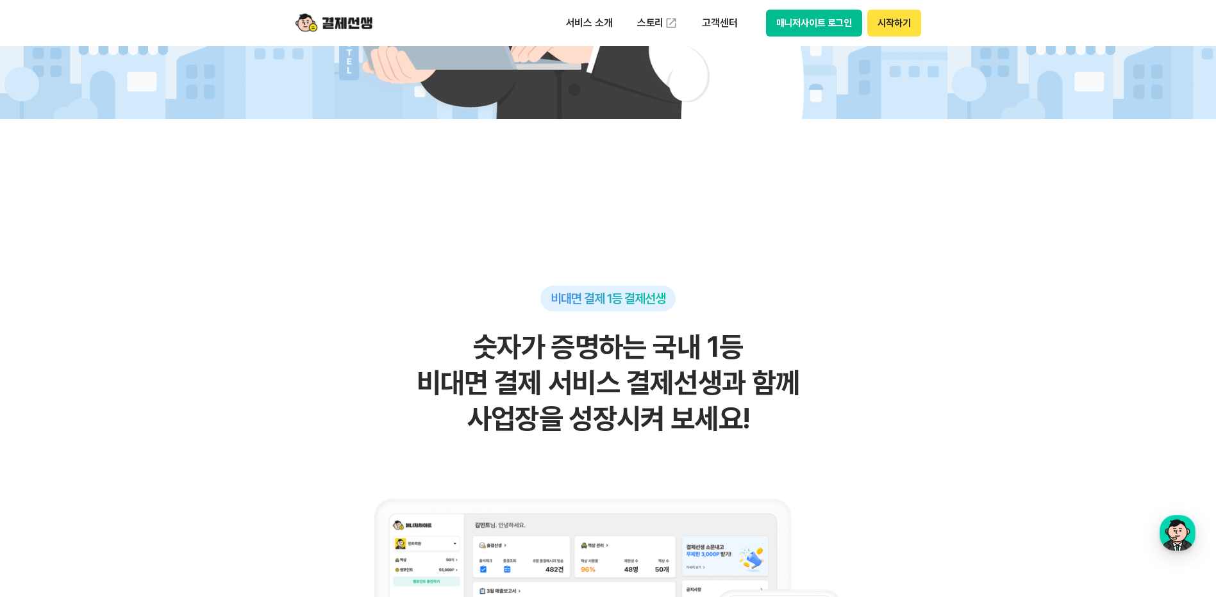
scroll to position [577, 0]
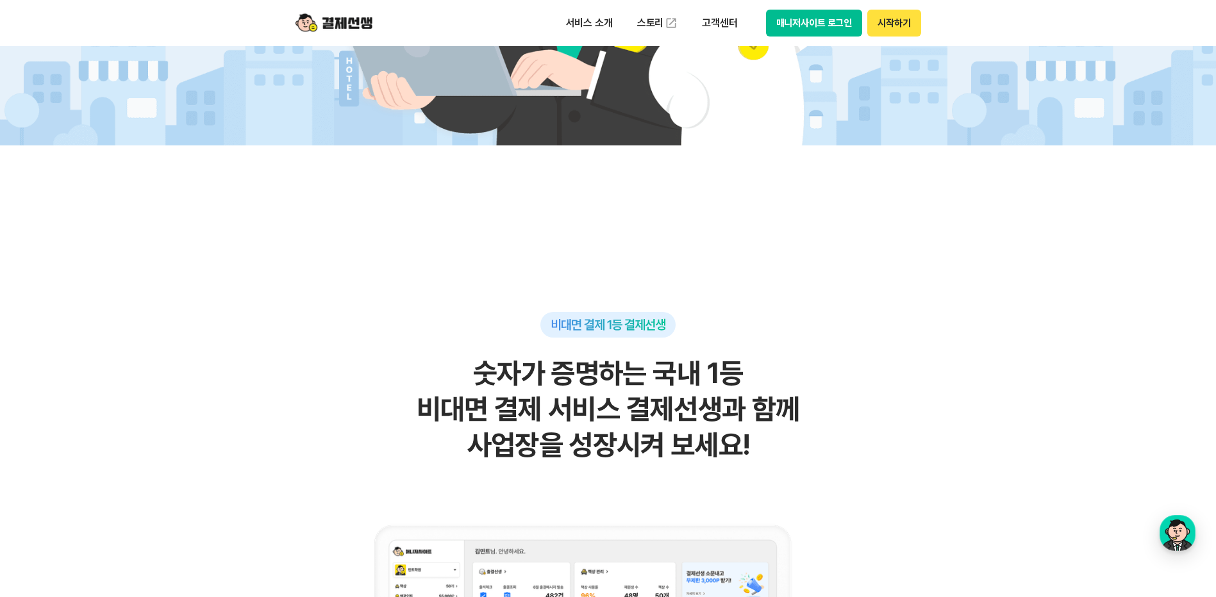
click at [811, 16] on button "매니저사이트 로그인" at bounding box center [814, 23] width 97 height 27
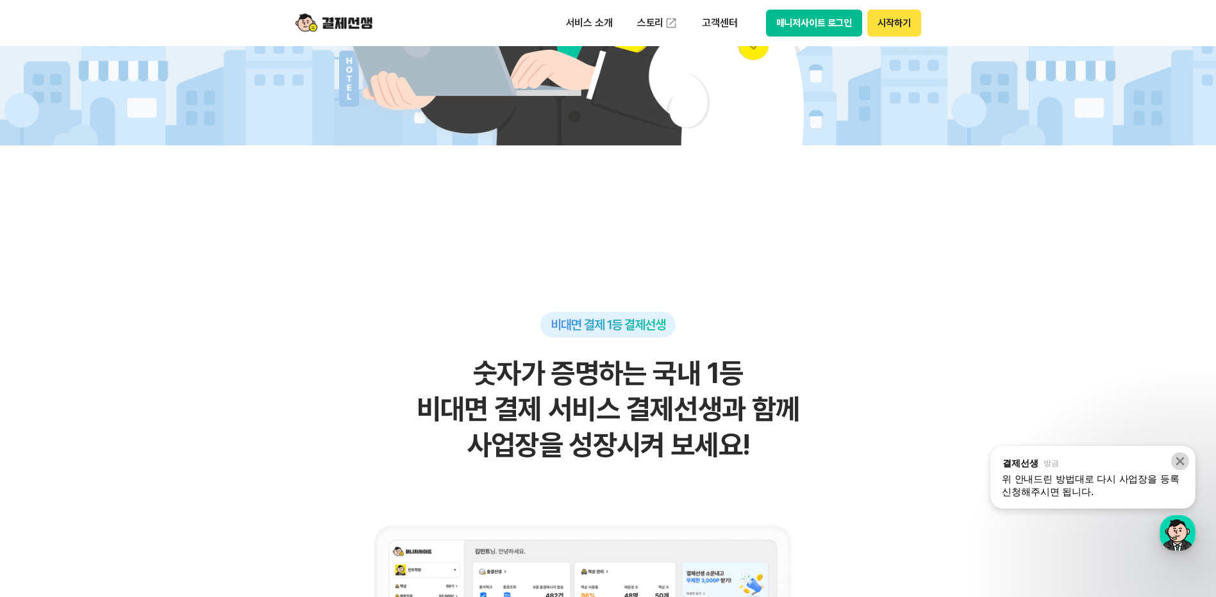
click at [1185, 459] on icon at bounding box center [1180, 461] width 13 height 13
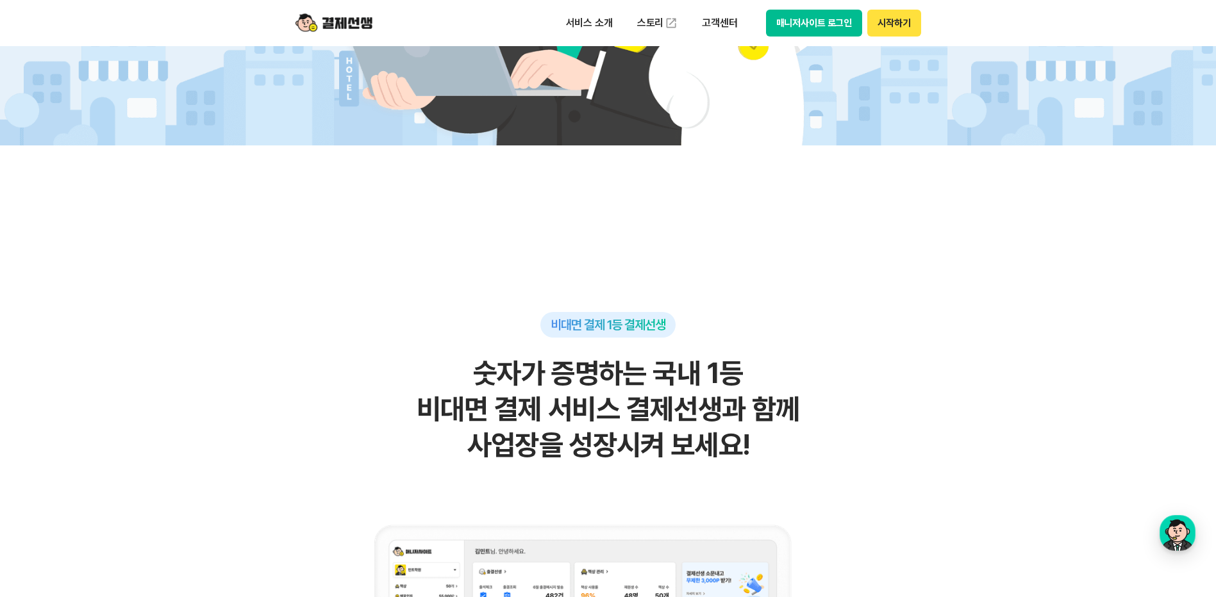
click at [804, 37] on div "서비스 소개 스토리 고객센터 매니저사이트 로그인 시작하기" at bounding box center [608, 23] width 656 height 46
click at [814, 29] on button "매니저사이트 로그인" at bounding box center [814, 23] width 97 height 27
